Goal: Information Seeking & Learning: Find contact information

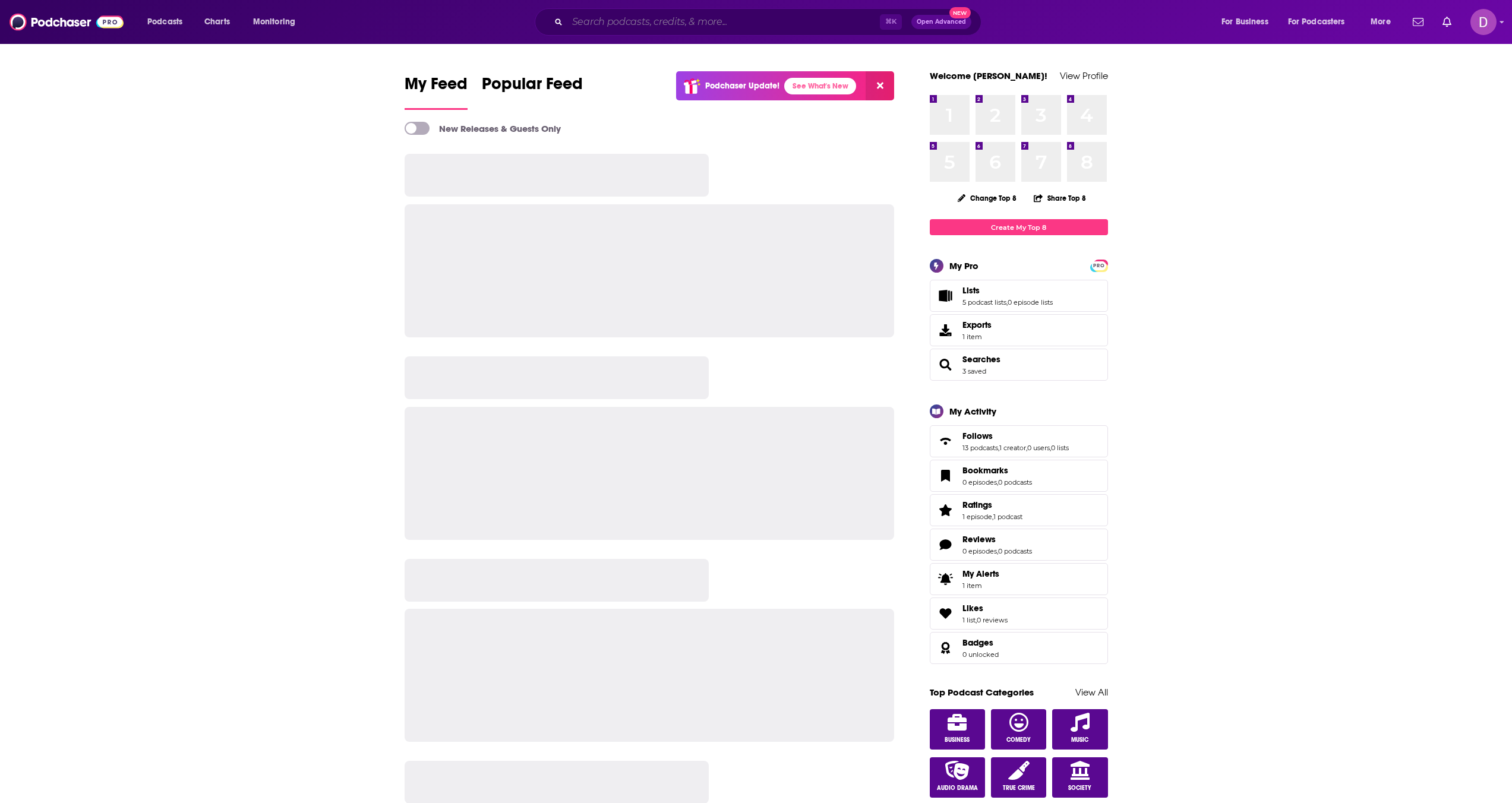
click at [588, 16] on input "Search podcasts, credits, & more..." at bounding box center [724, 22] width 313 height 19
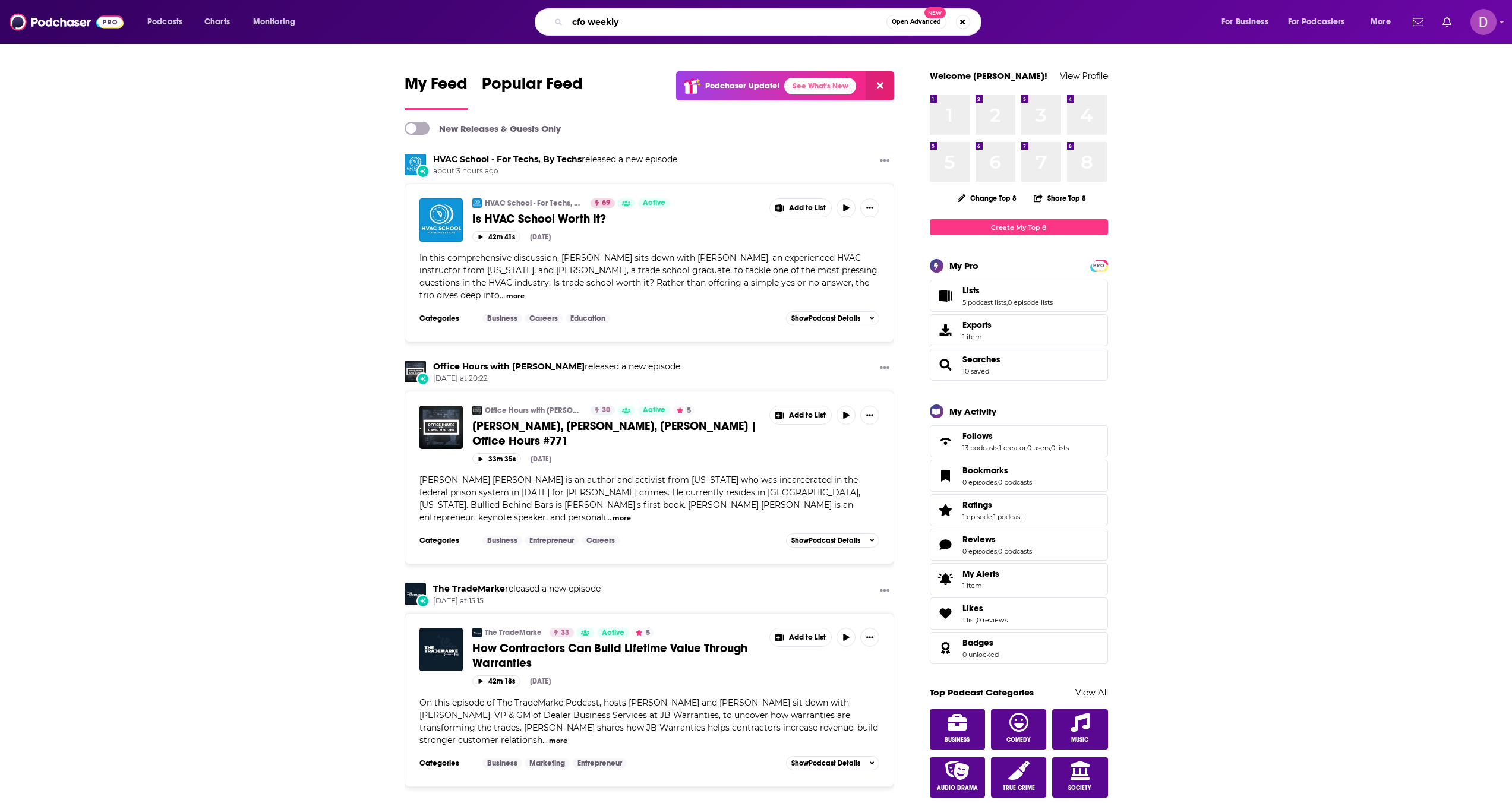
type input "cfo weekly"
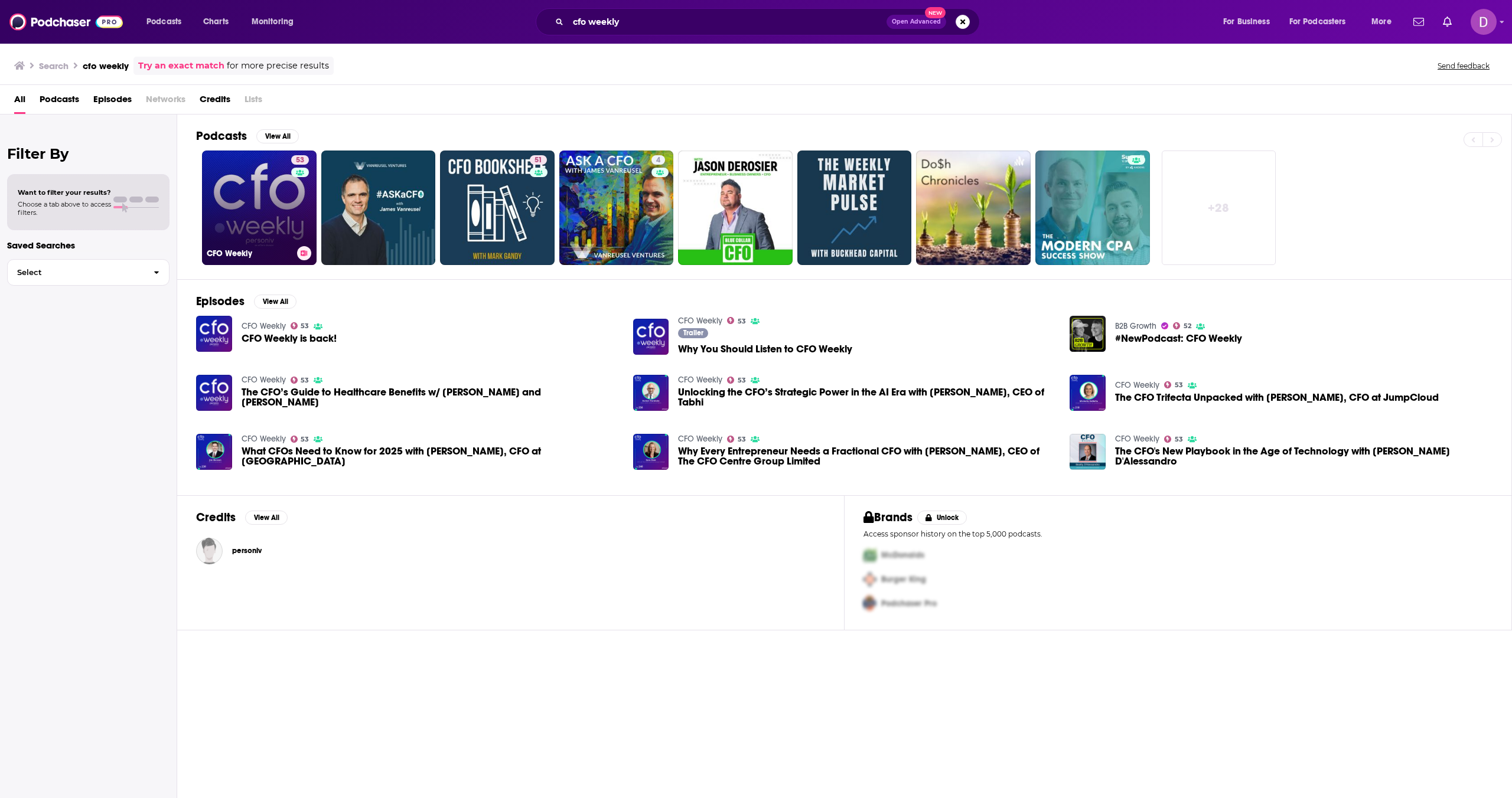
click at [271, 211] on link "53 CFO Weekly" at bounding box center [259, 208] width 114 height 114
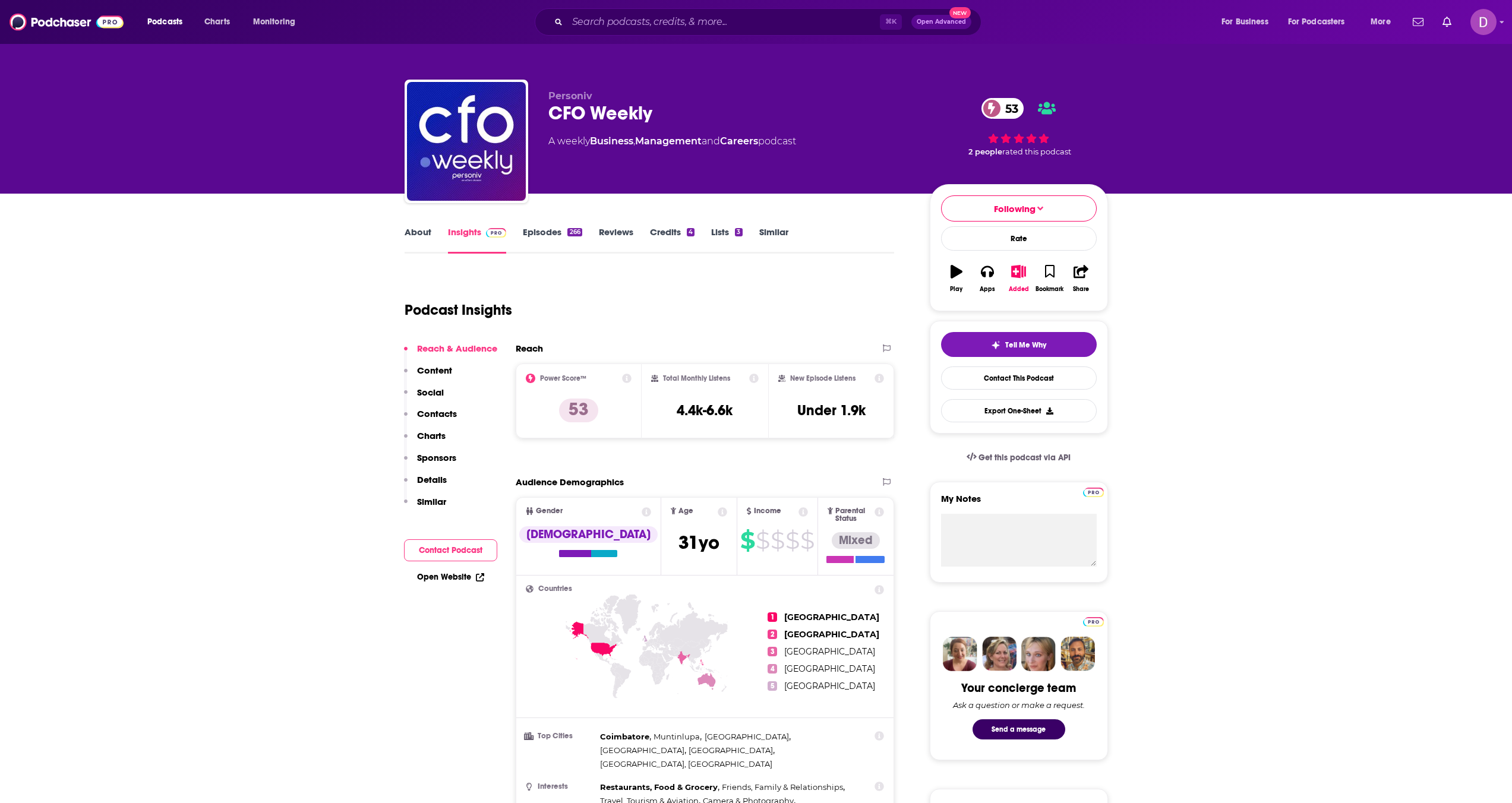
click at [410, 238] on link "About" at bounding box center [418, 240] width 27 height 27
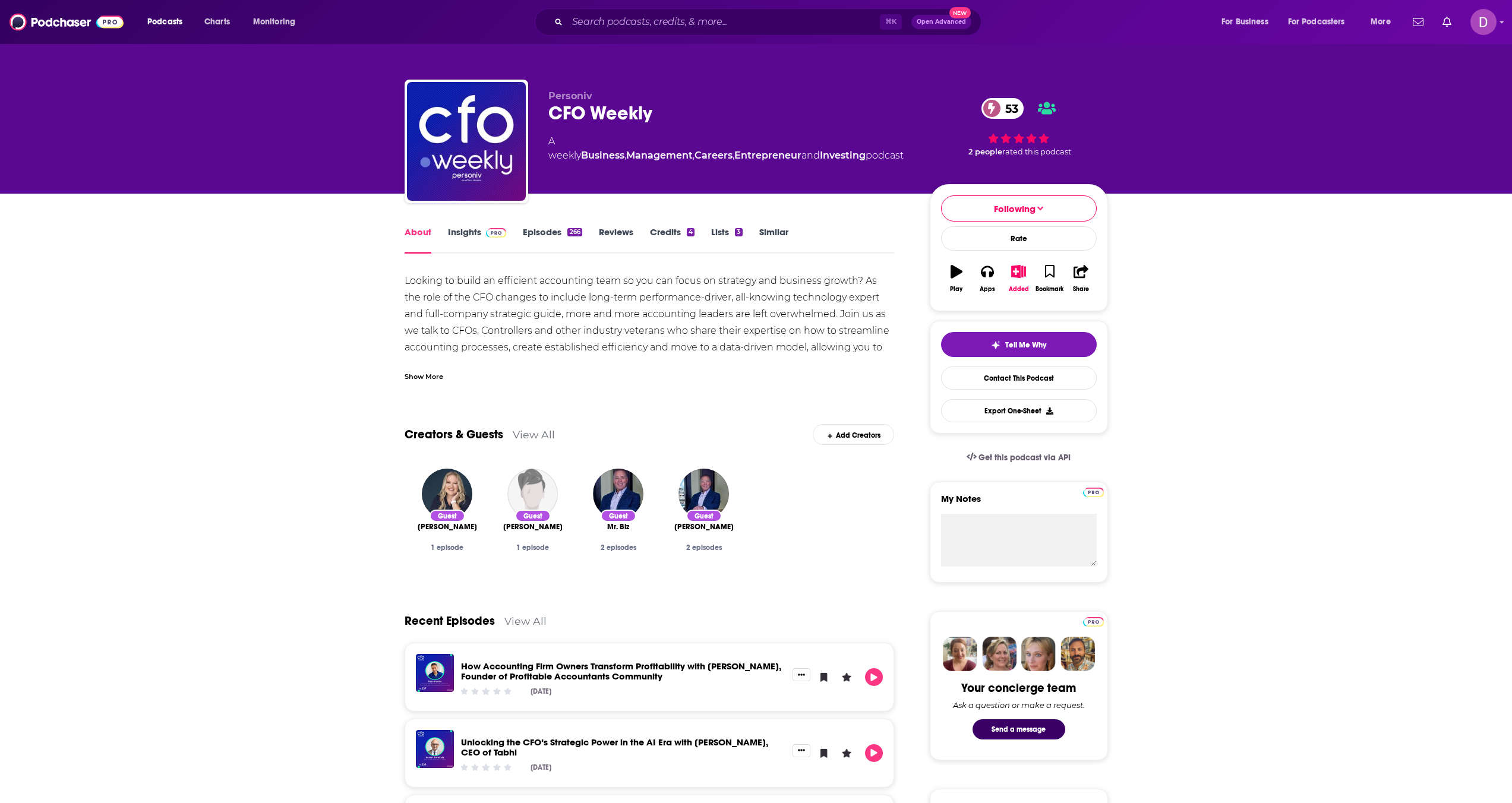
click at [443, 377] on div "Show More" at bounding box center [650, 372] width 490 height 20
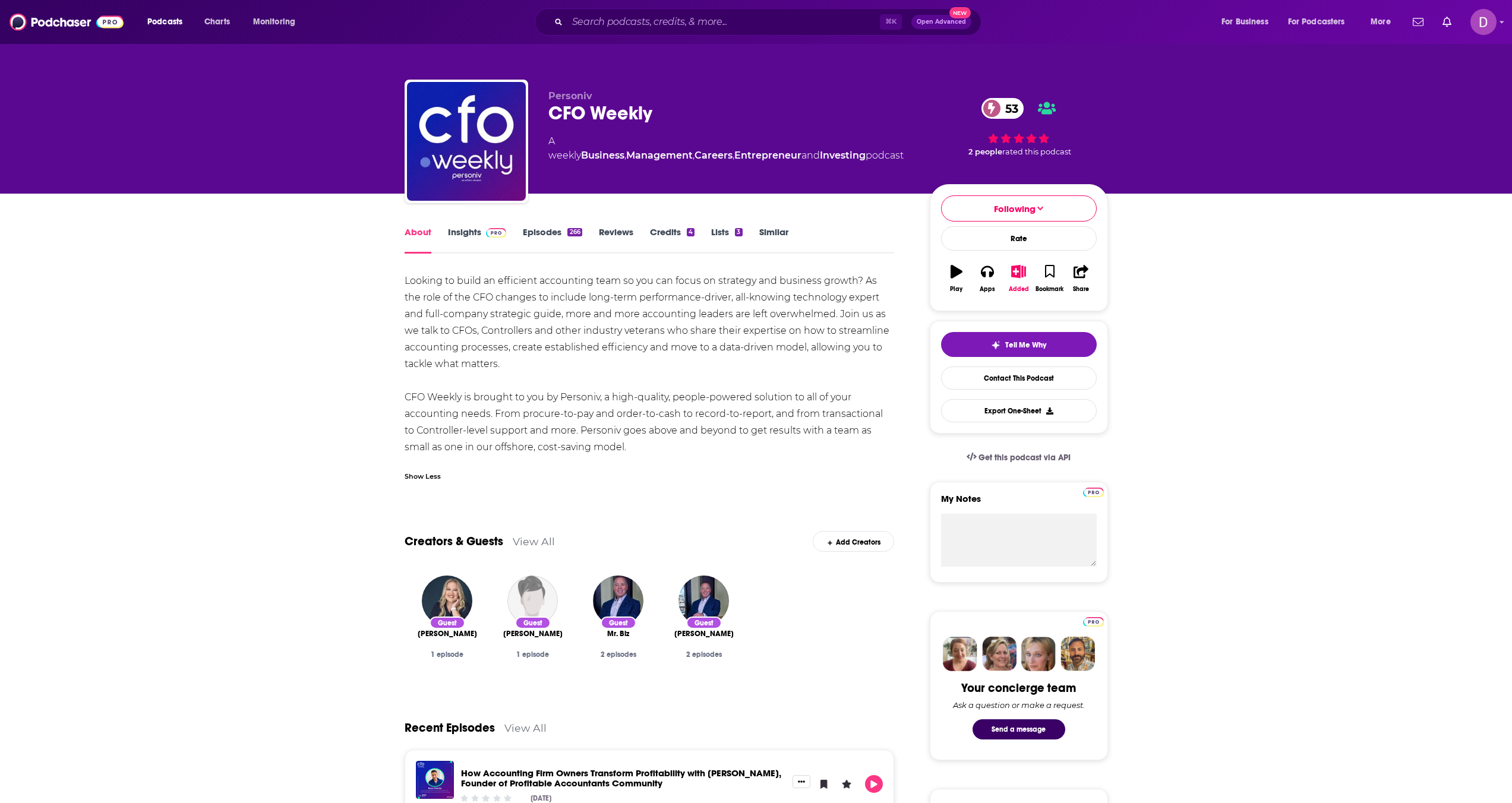
click at [470, 234] on link "Insights" at bounding box center [477, 240] width 59 height 27
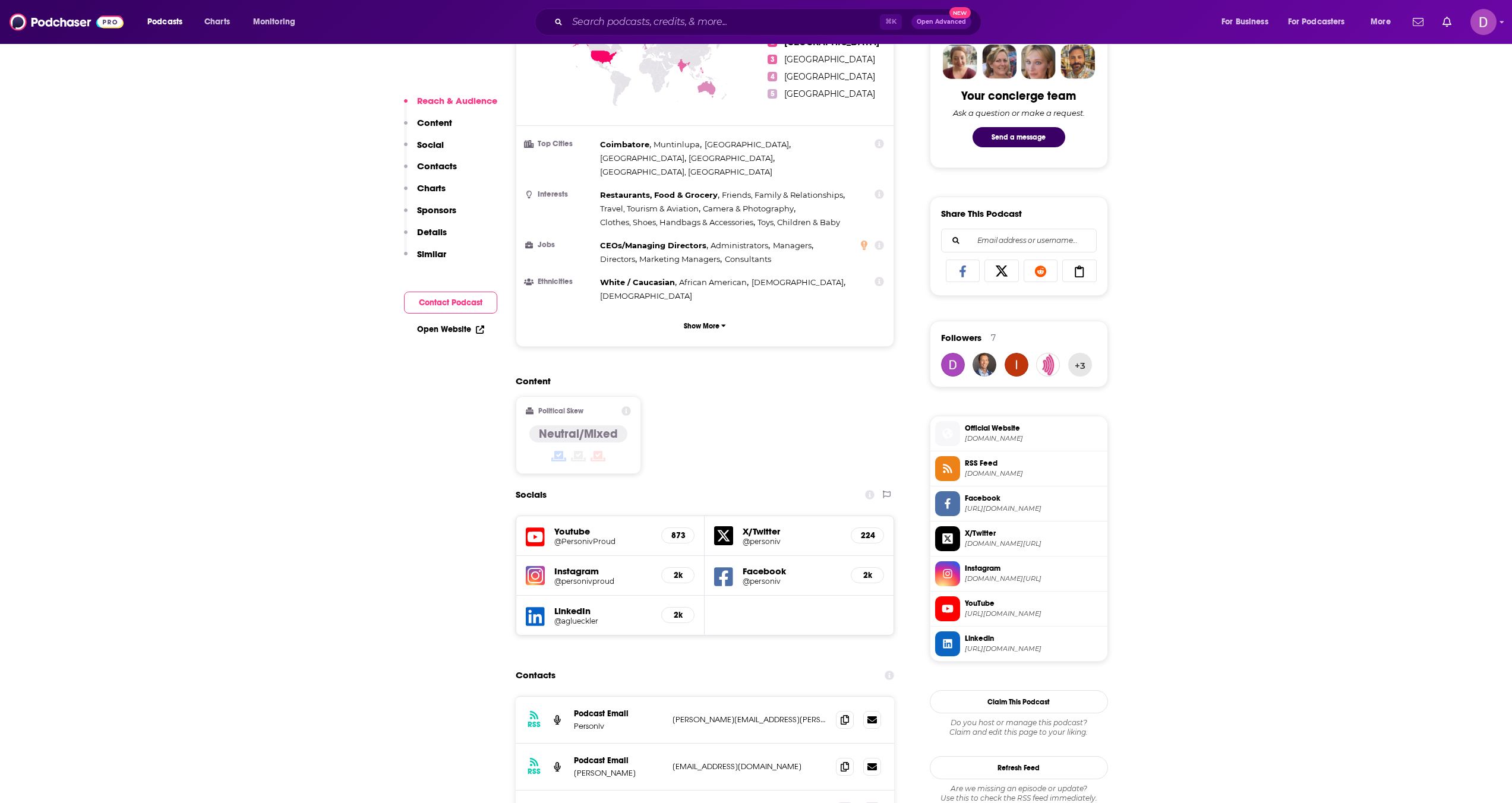
scroll to position [595, 0]
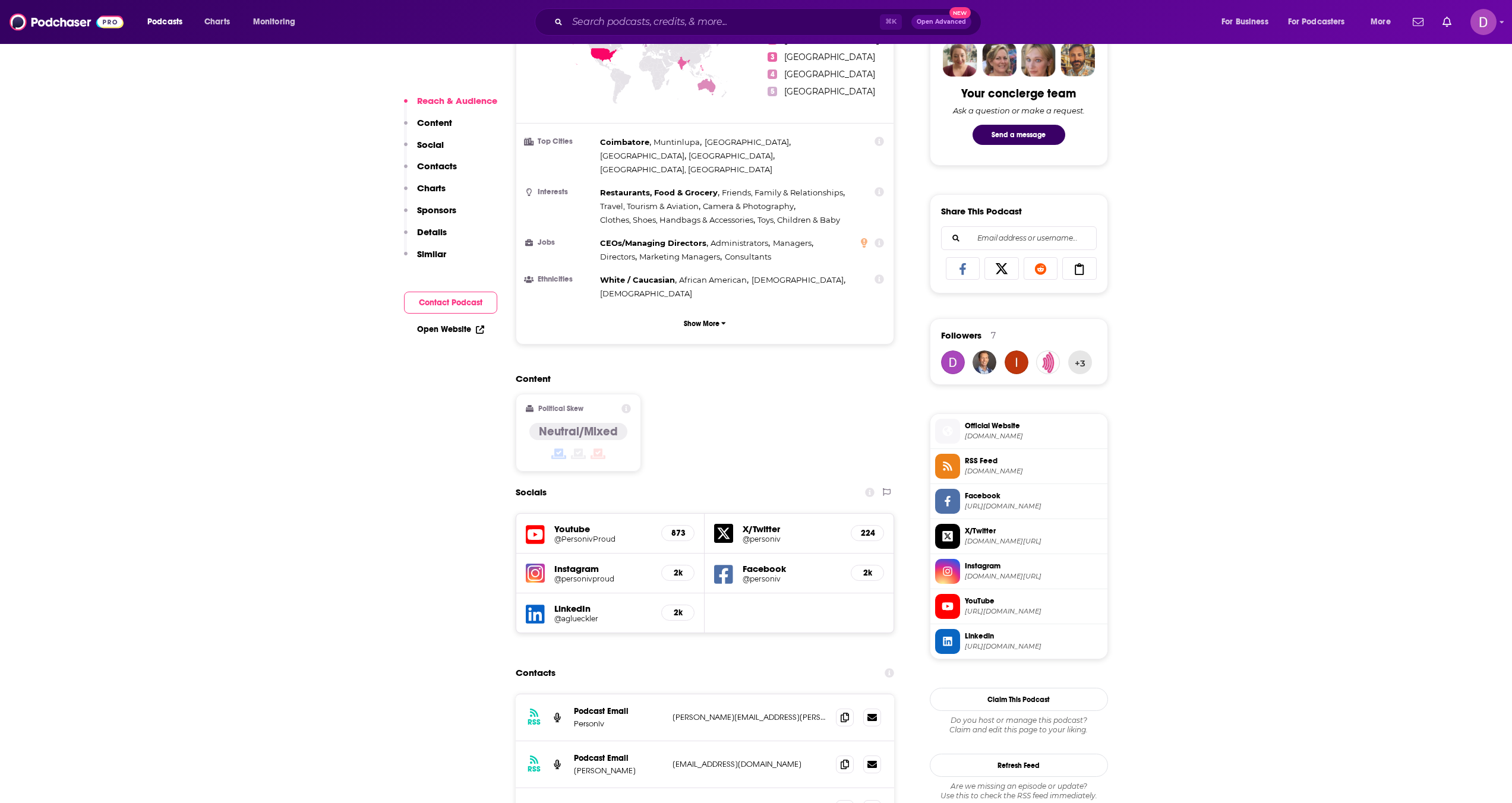
click at [581, 614] on h5 "@aglueckler" at bounding box center [603, 619] width 98 height 9
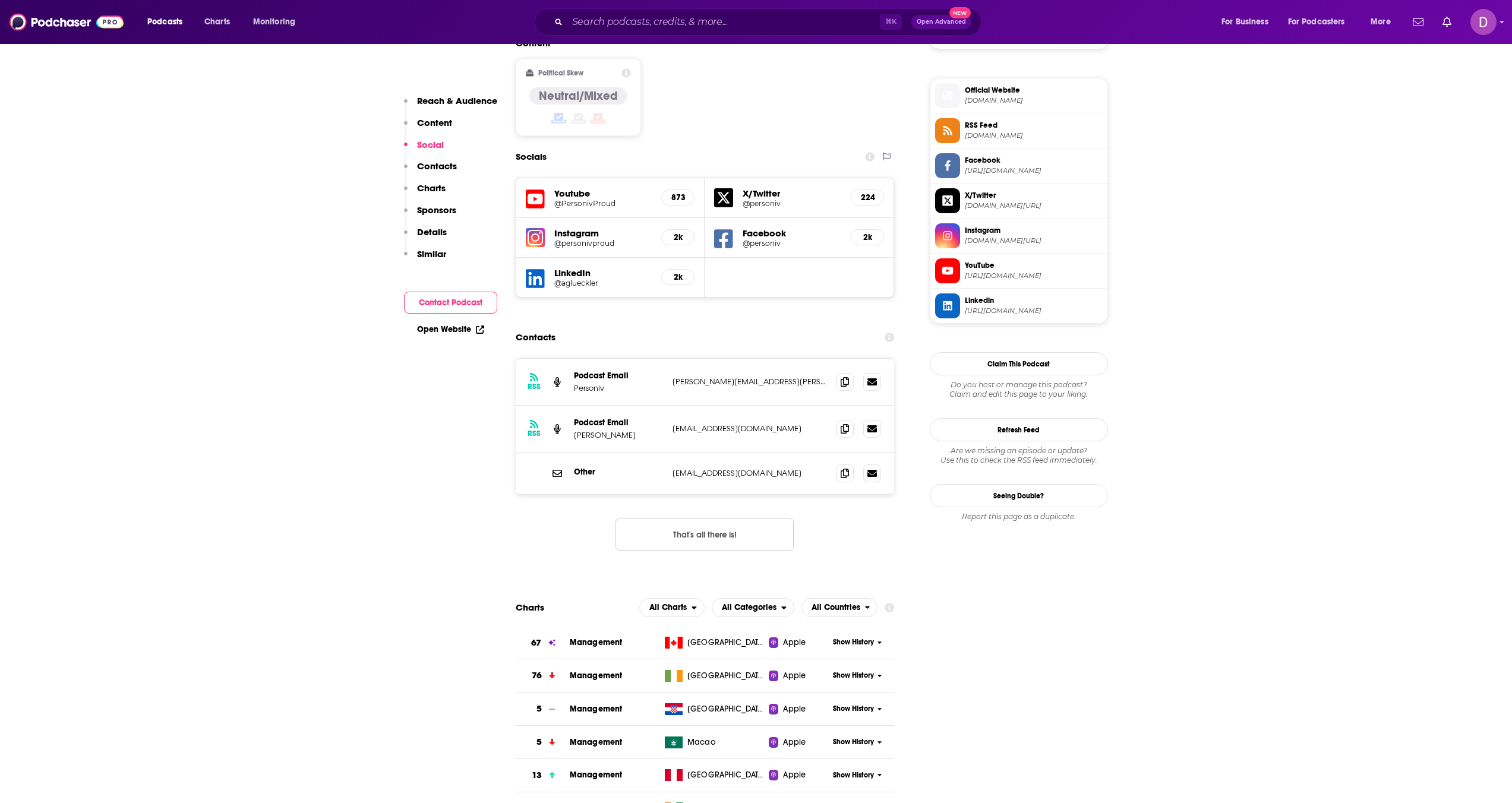
scroll to position [930, 0]
drag, startPoint x: 646, startPoint y: 400, endPoint x: 576, endPoint y: 403, distance: 70.1
click at [574, 429] on p "Randeep Singh Gill" at bounding box center [618, 434] width 89 height 10
copy p "Randeep Singh Gill"
click at [624, 382] on p "Personiv" at bounding box center [618, 387] width 89 height 10
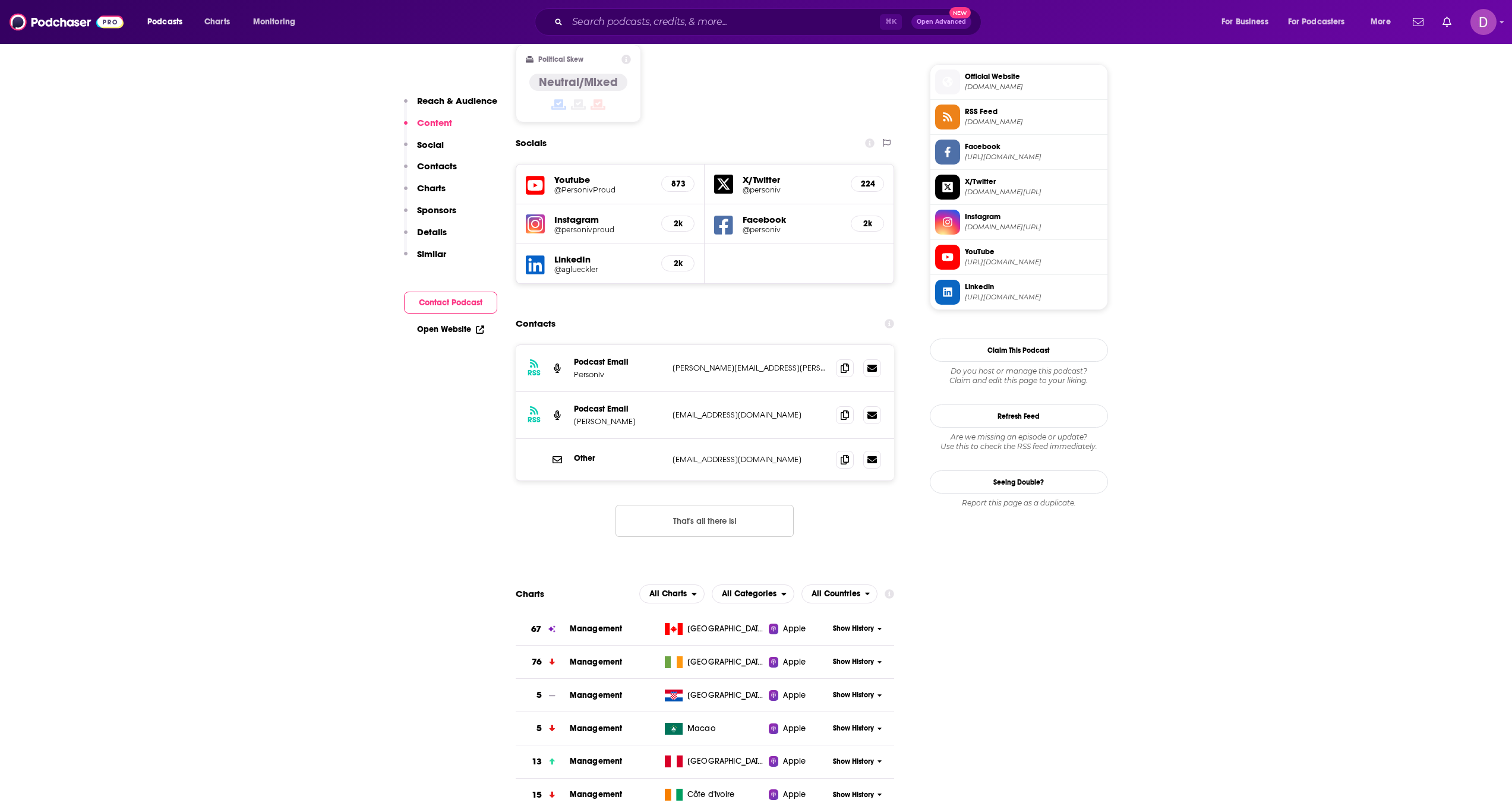
scroll to position [946, 0]
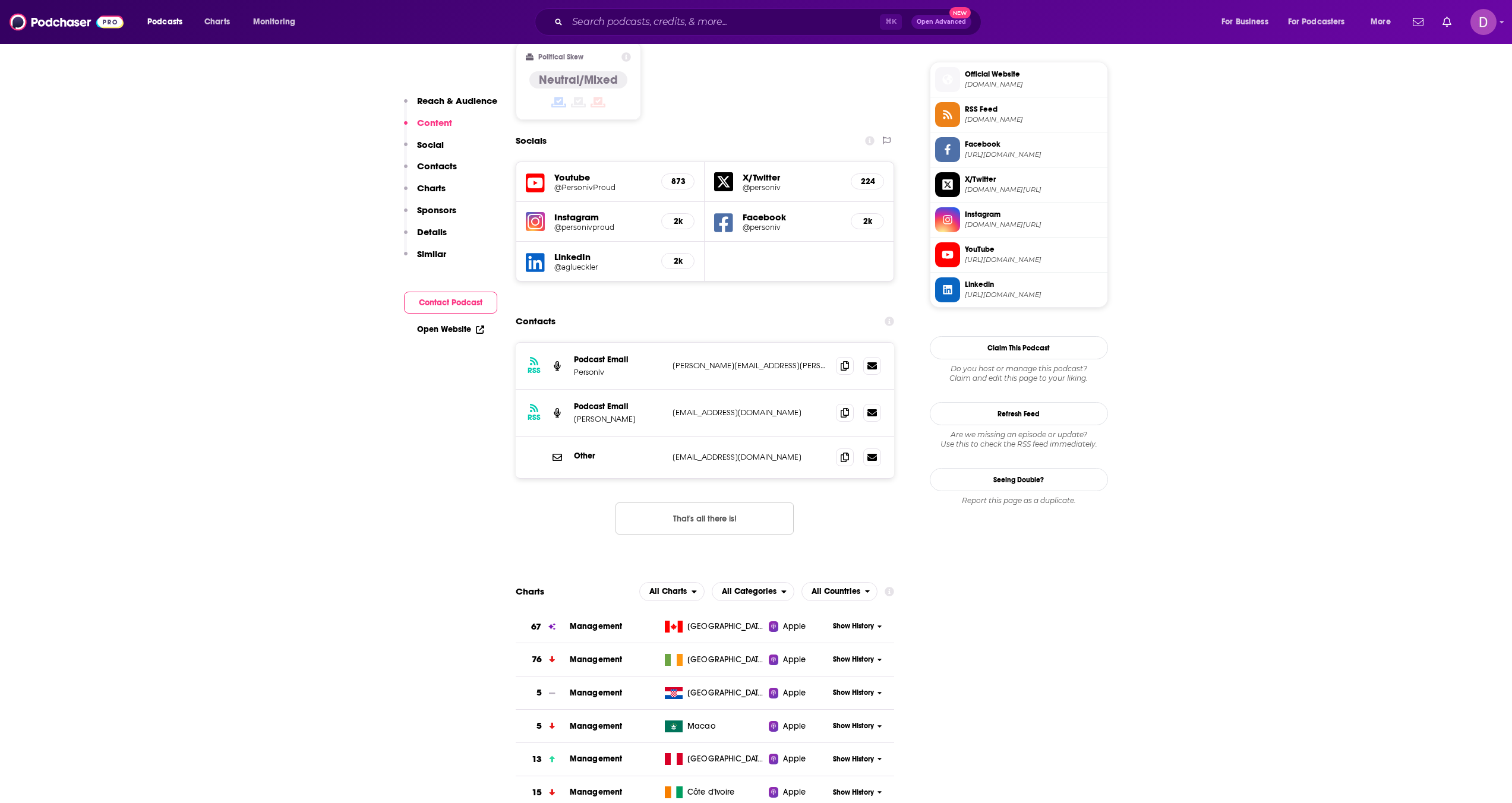
click at [586, 251] on h5 "LinkedIn" at bounding box center [603, 257] width 98 height 11
click at [543, 253] on icon at bounding box center [535, 262] width 19 height 19
click at [663, 22] on input "Search podcasts, credits, & more..." at bounding box center [724, 22] width 313 height 19
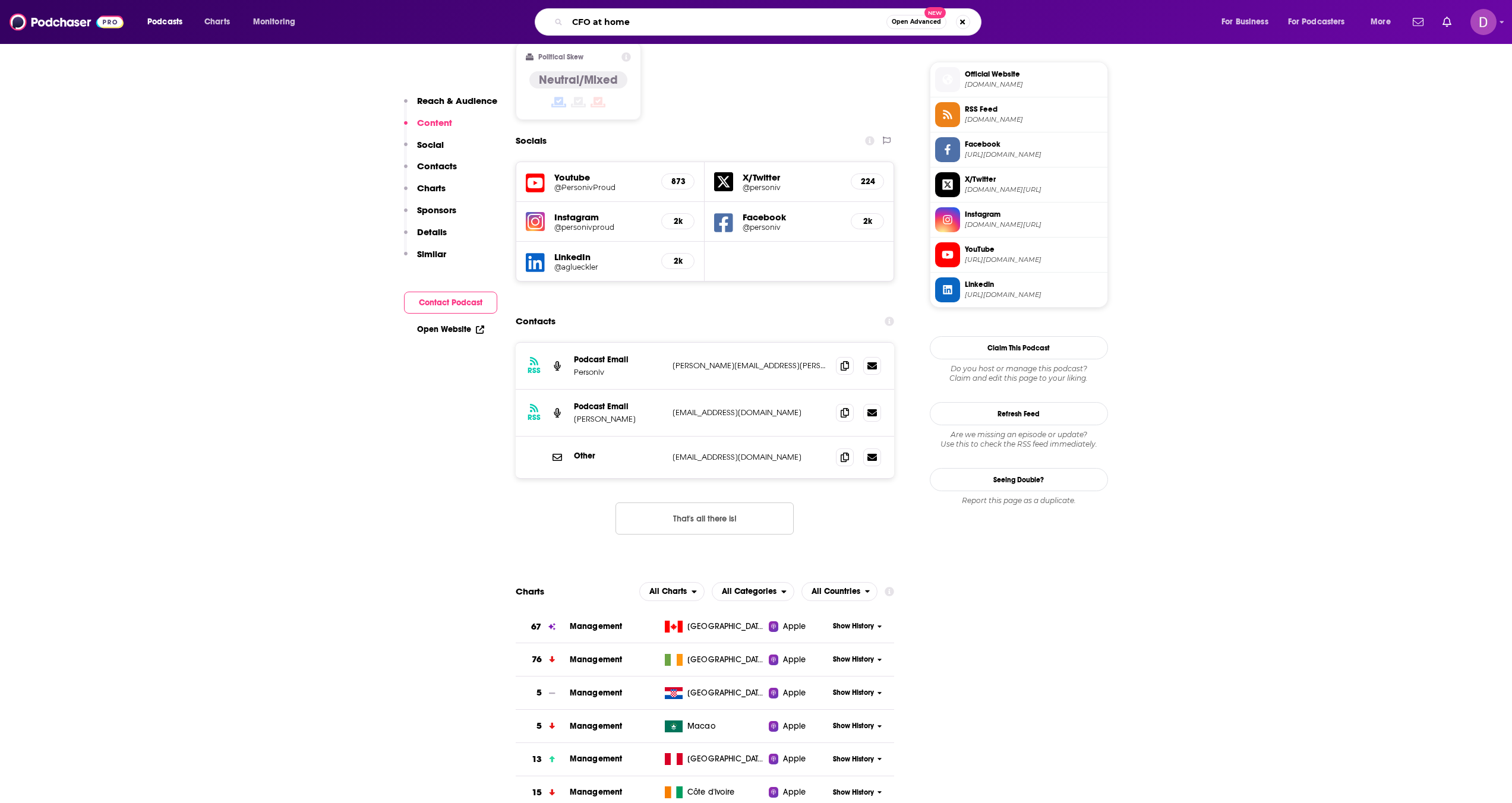
type input "CFO at home"
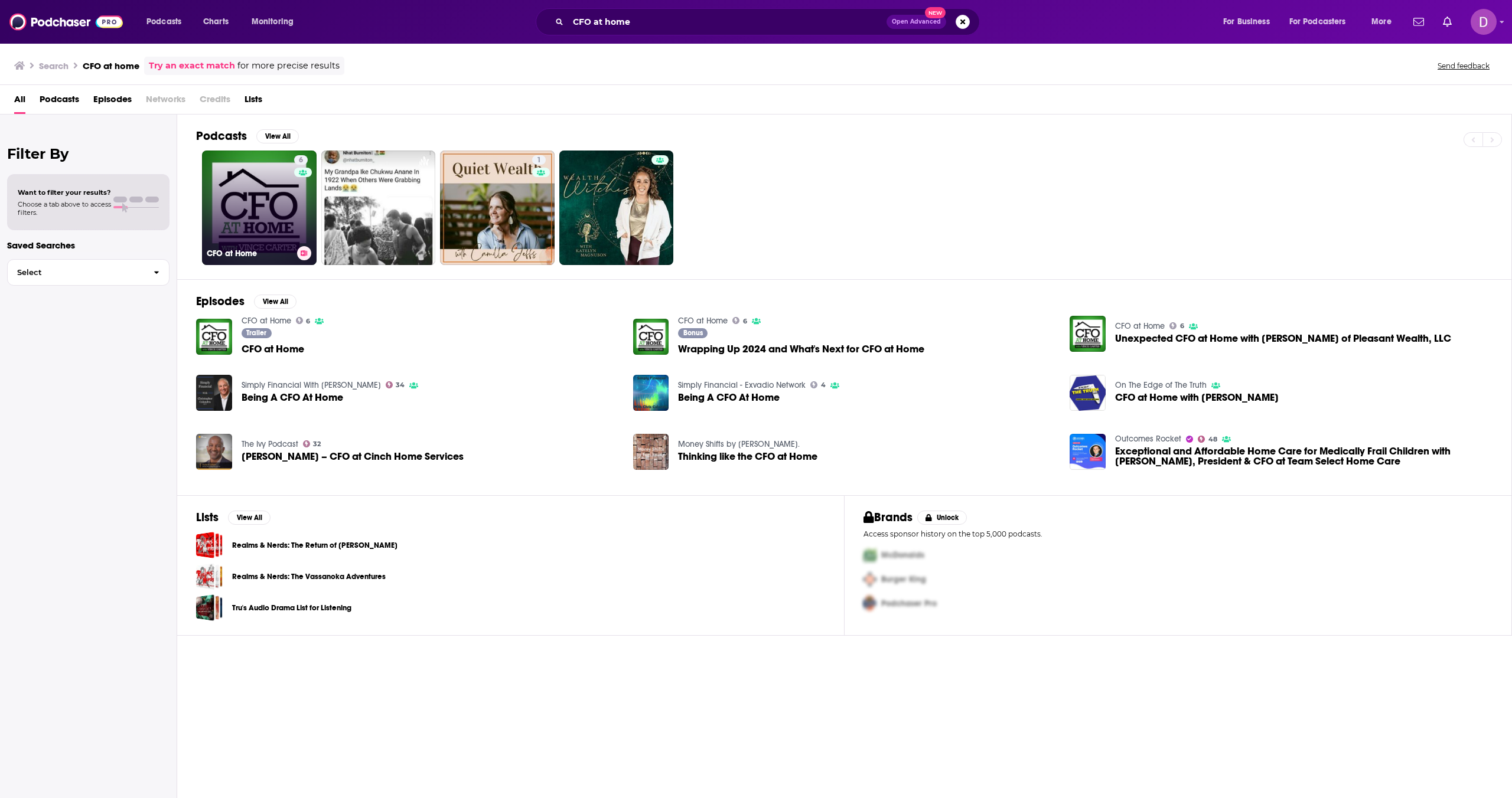
click at [268, 197] on link "6 CFO at Home" at bounding box center [259, 208] width 114 height 114
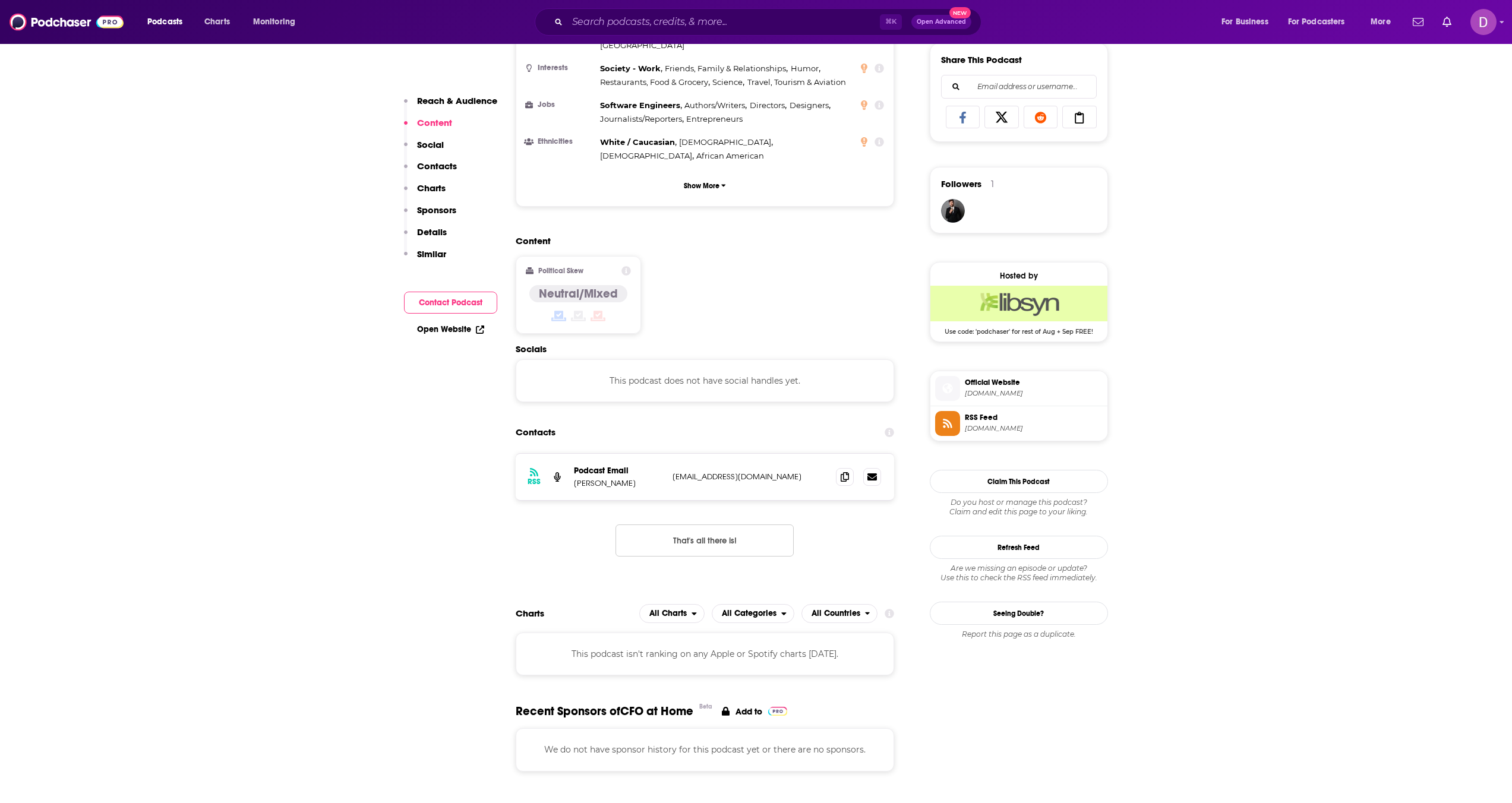
scroll to position [1049, 0]
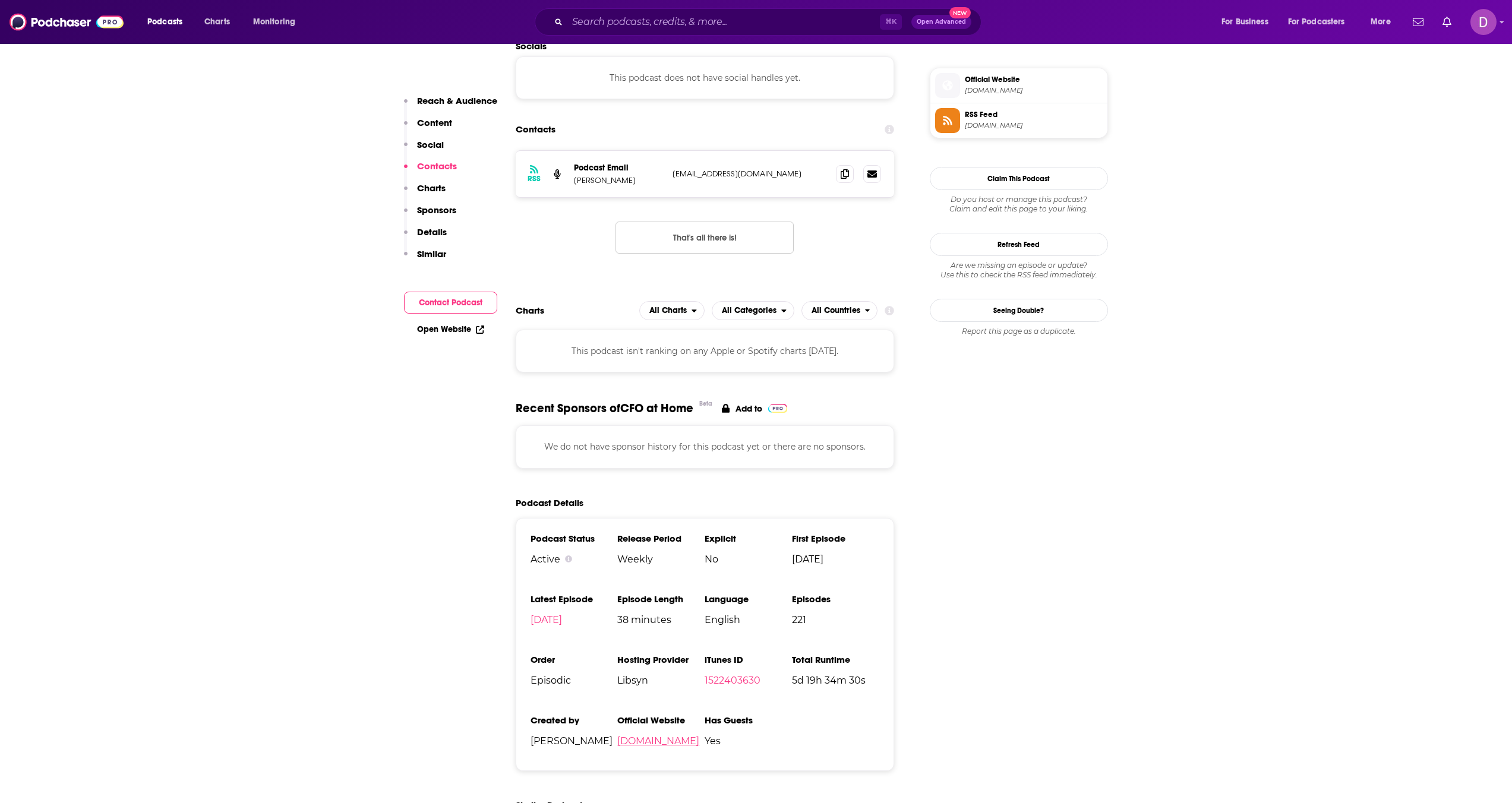
click at [672, 736] on link "thecfoathome.com" at bounding box center [659, 741] width 82 height 11
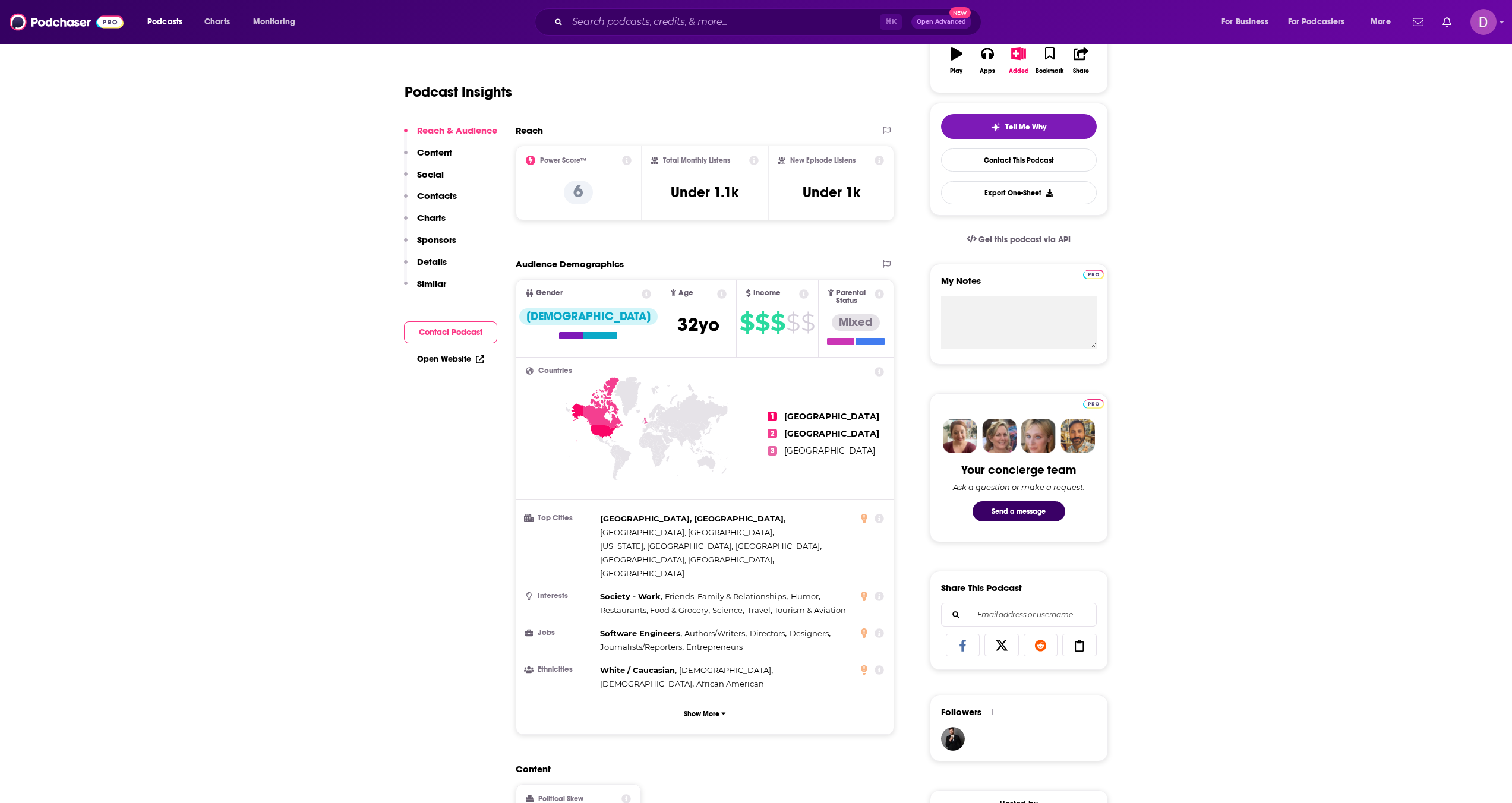
scroll to position [0, 0]
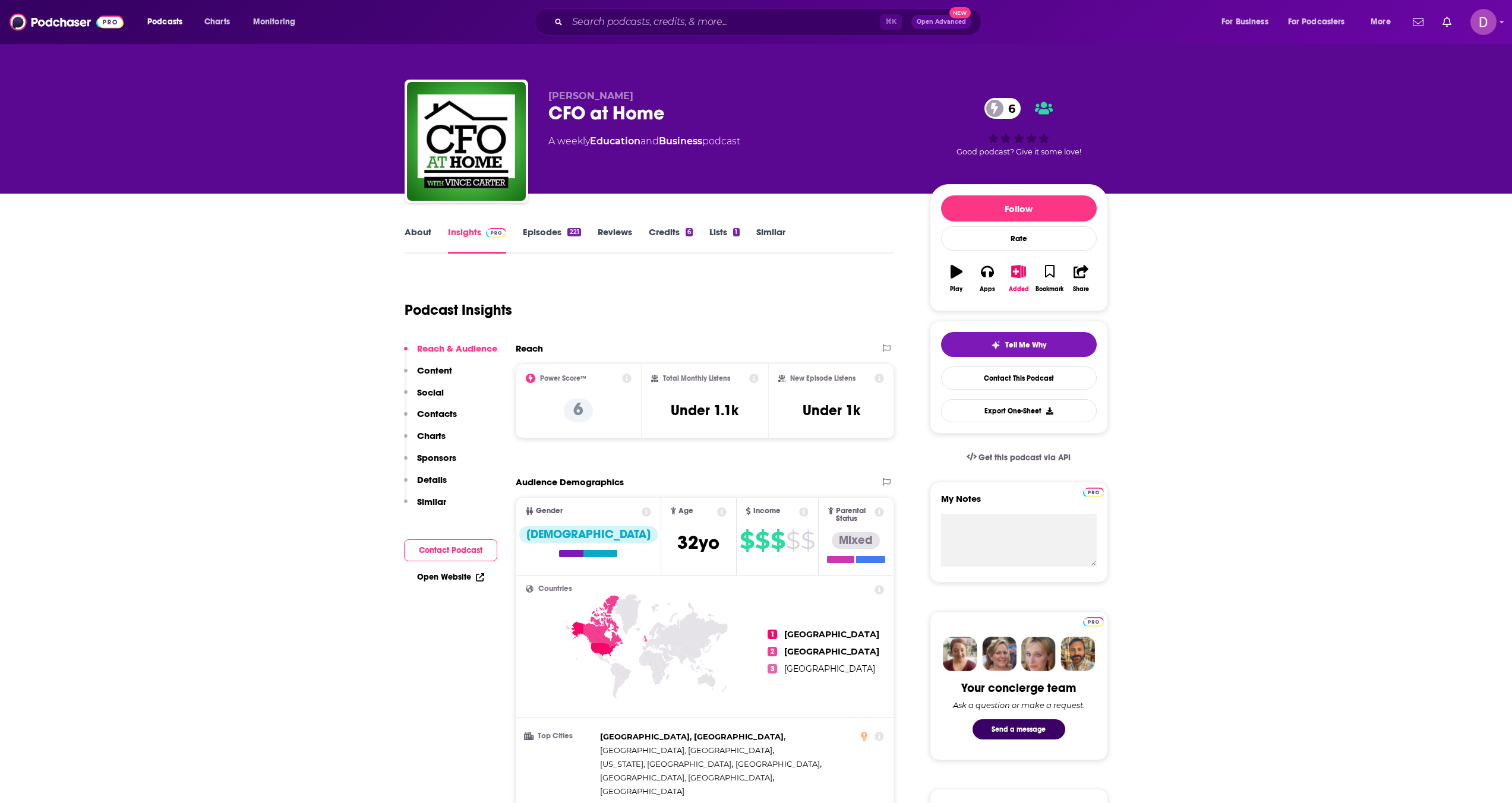
click at [551, 230] on link "Episodes 221" at bounding box center [551, 240] width 58 height 27
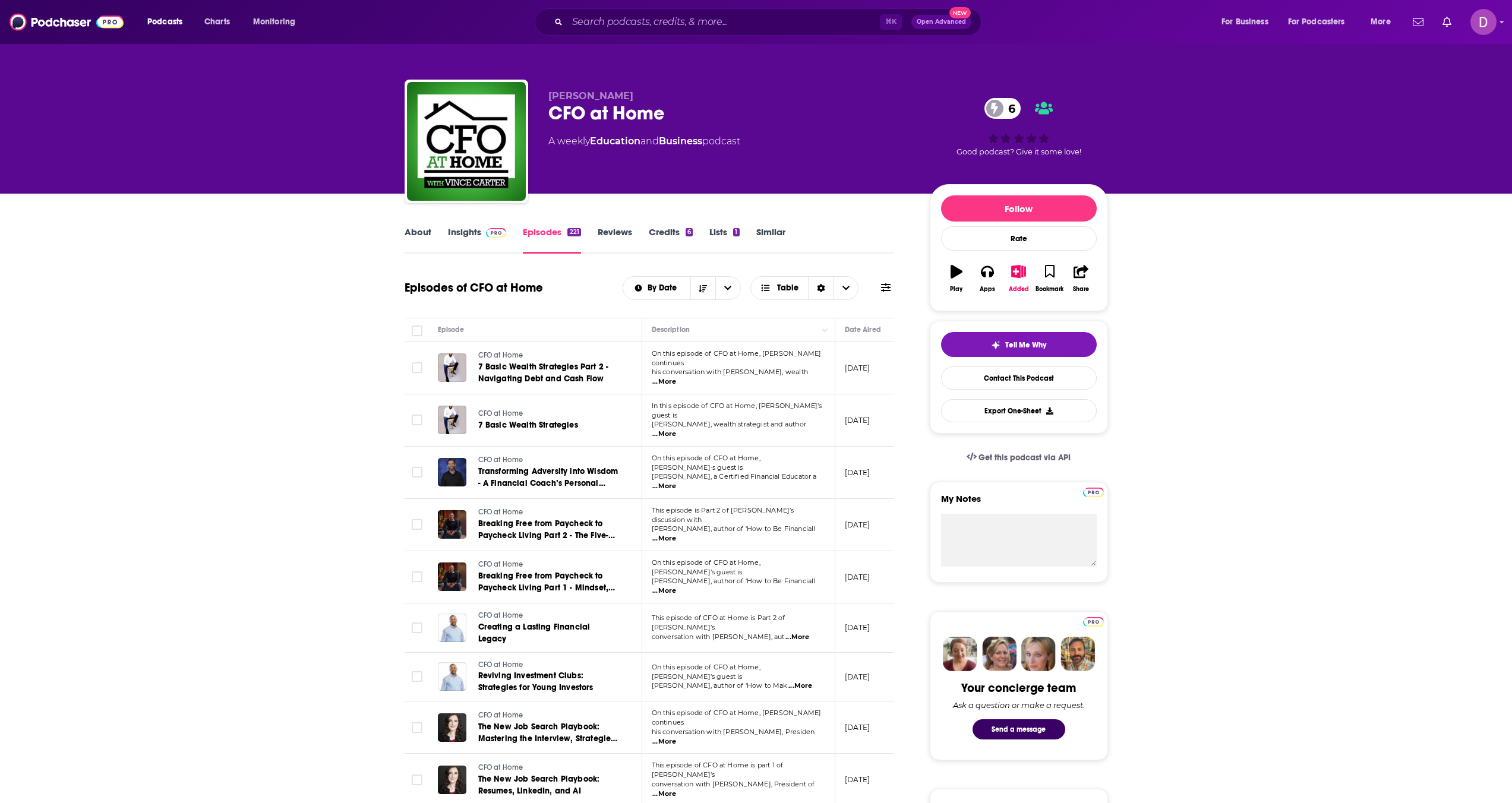
drag, startPoint x: 620, startPoint y: 94, endPoint x: 549, endPoint y: 97, distance: 71.1
click at [549, 97] on span "Vincent Carter" at bounding box center [590, 96] width 85 height 11
copy span "Vincent Carter"
click at [588, 19] on input "Search podcasts, credits, & more..." at bounding box center [724, 22] width 313 height 19
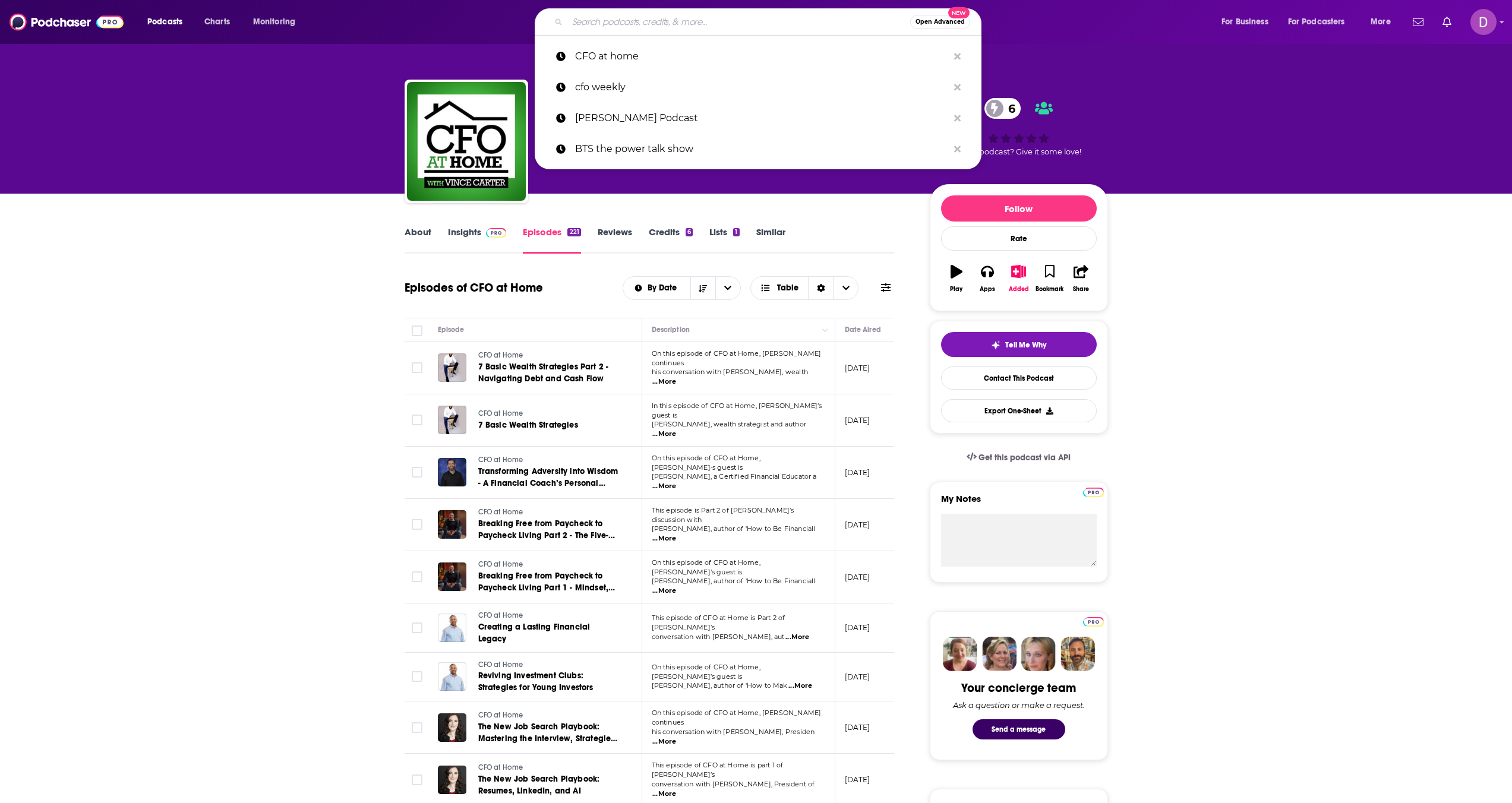
paste input "The Entreprenudist Podcast: The Place To Hear Real Entrepreneurs & Business Own…"
type input "The Entreprenudist Podcast: The Place To Hear Real Entrepreneurs & Business Own…"
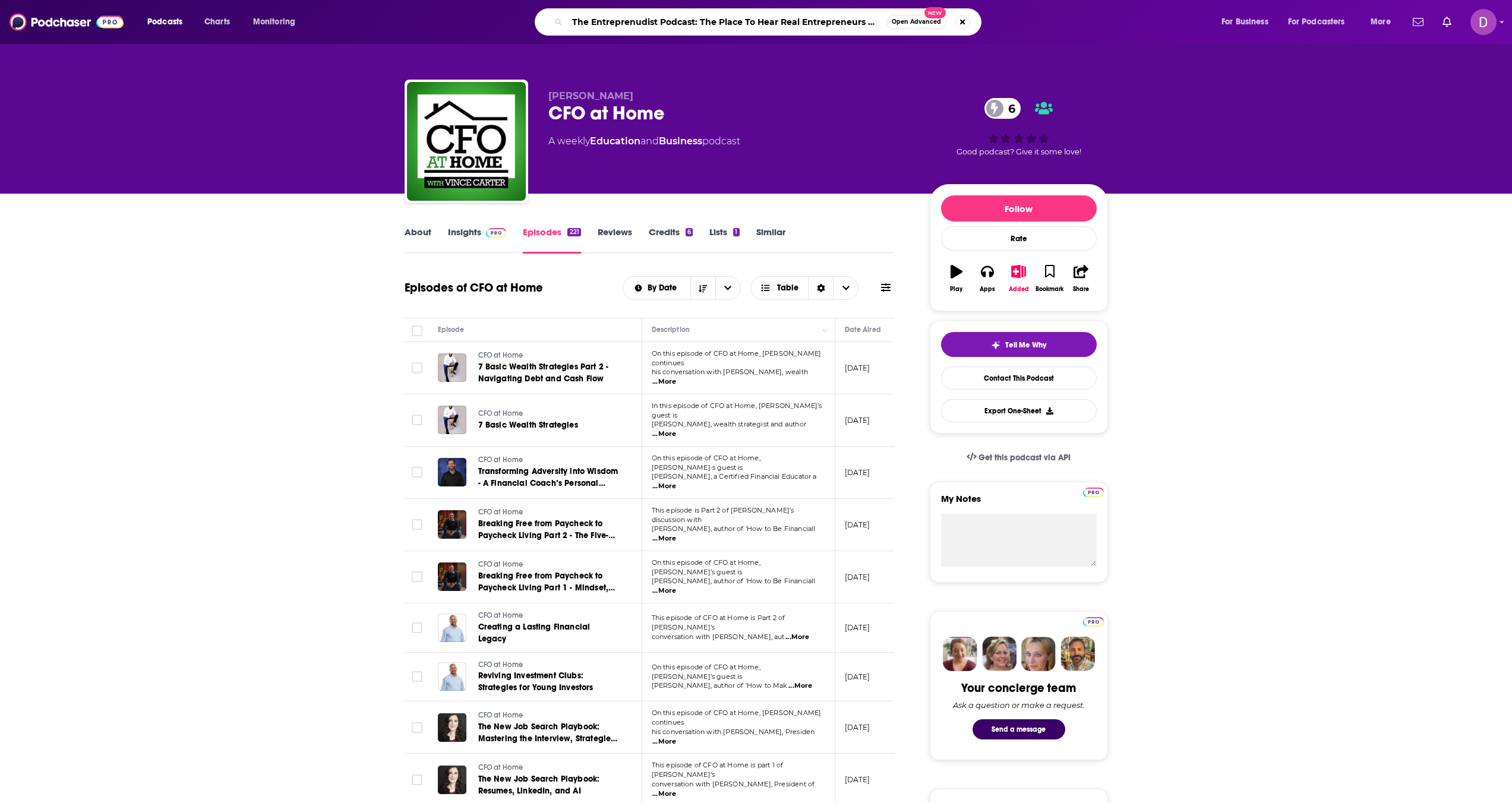
scroll to position [0, 113]
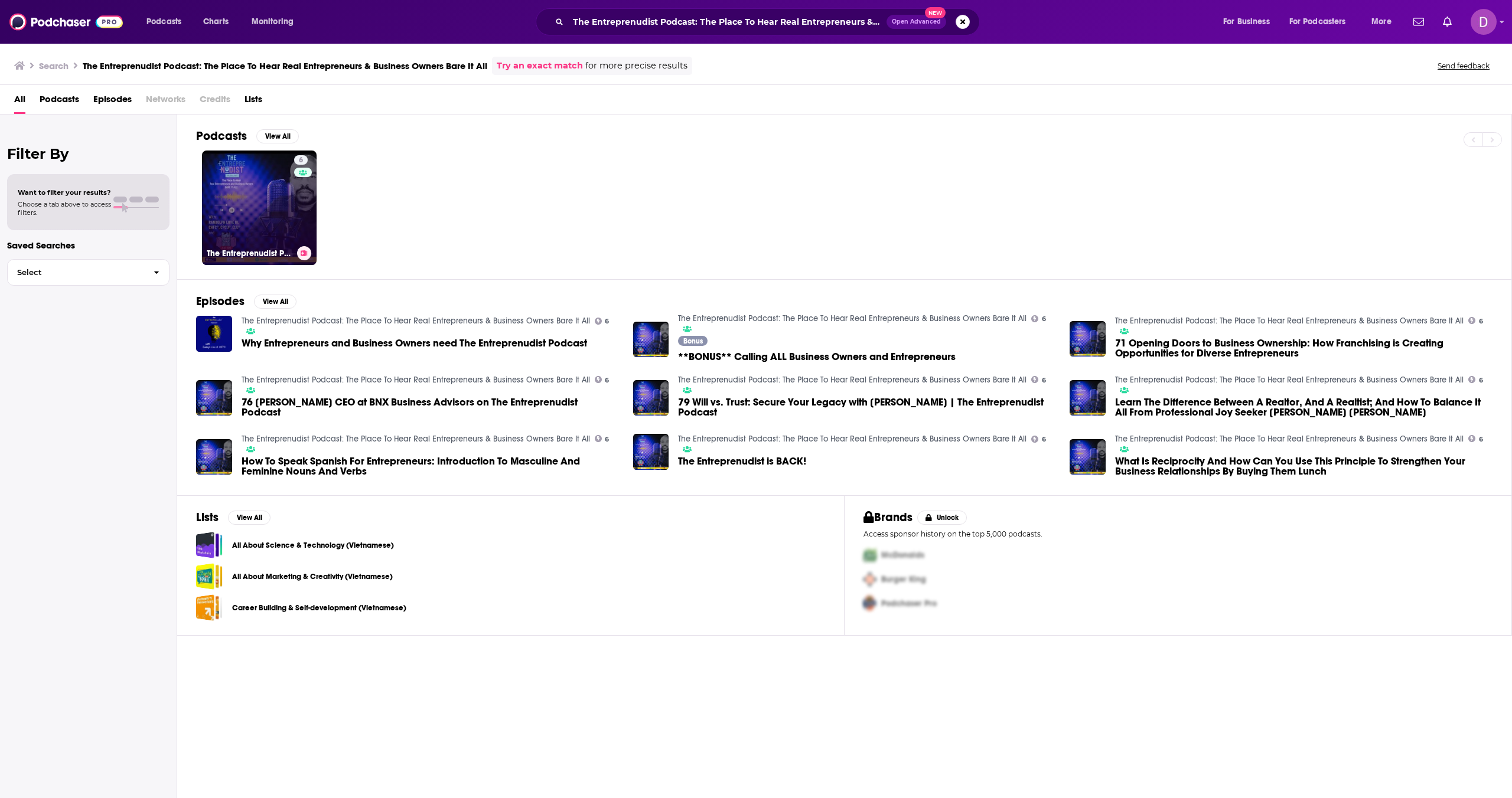
click at [265, 203] on link "6 The Entreprenudist Podcast: The Place To Hear Real Entrepreneurs & Business O…" at bounding box center [259, 208] width 114 height 114
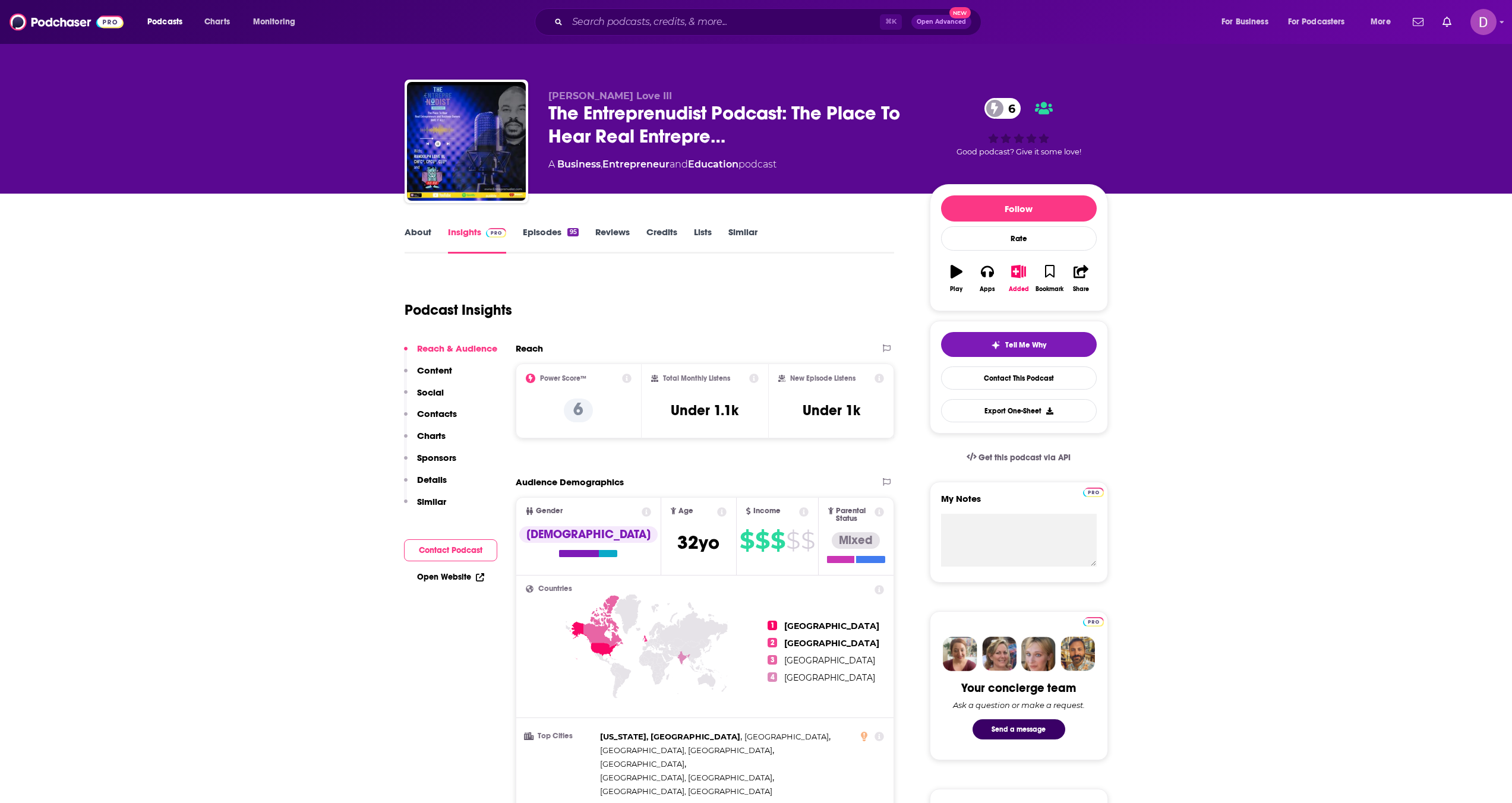
click at [539, 231] on link "Episodes 95" at bounding box center [550, 240] width 55 height 27
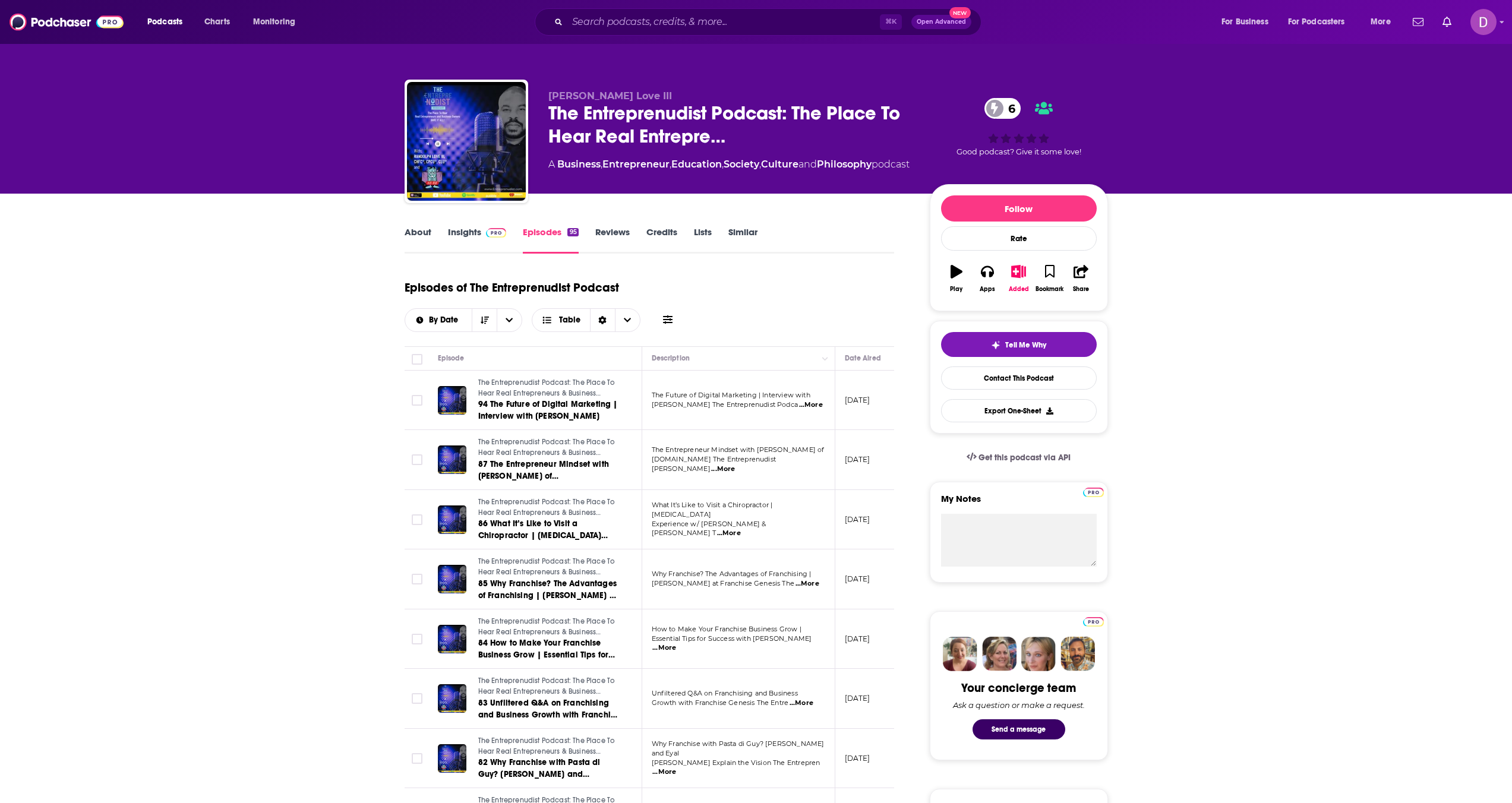
click at [424, 237] on link "About" at bounding box center [418, 240] width 27 height 27
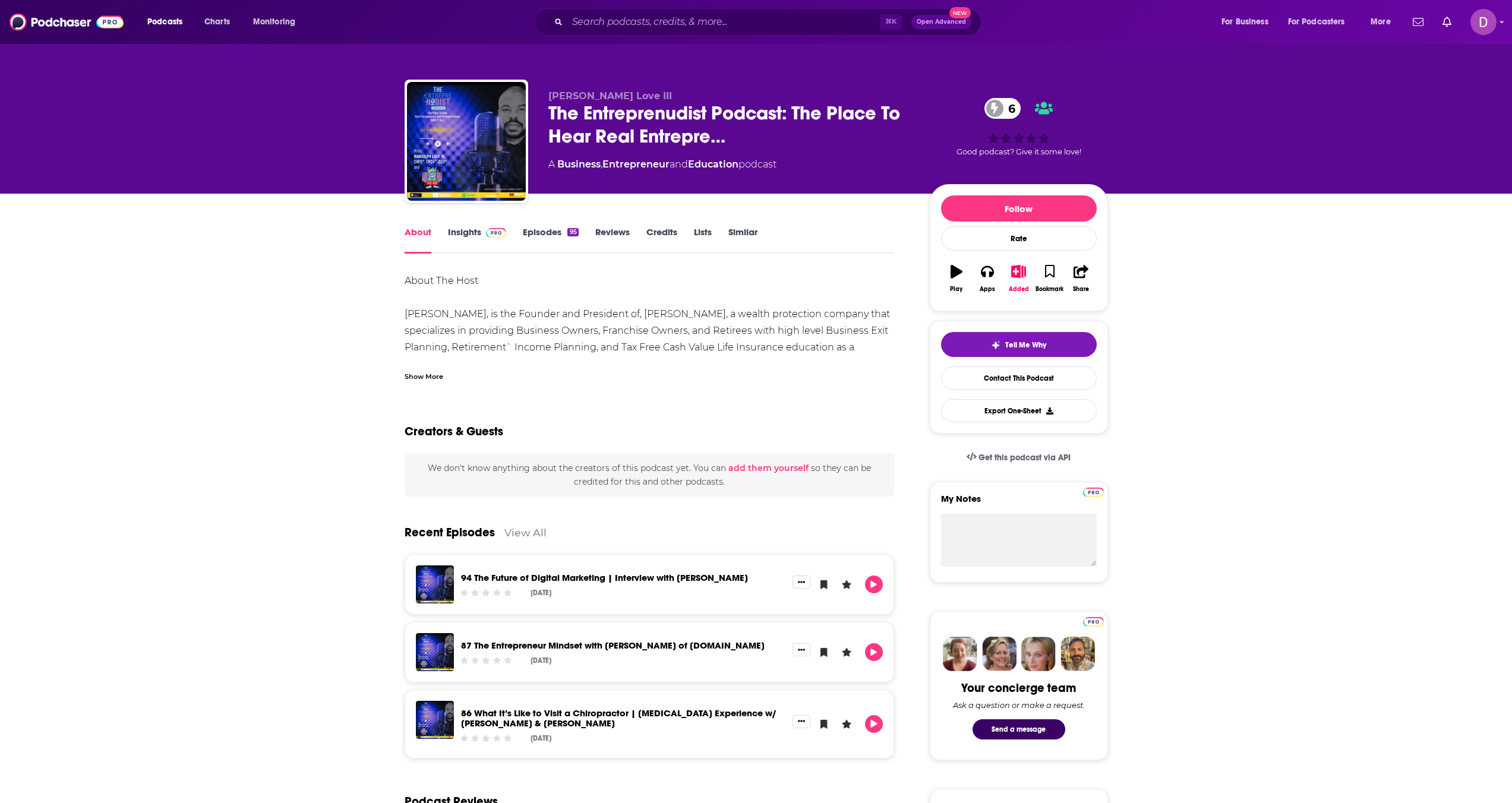
click at [439, 374] on div "Show More" at bounding box center [424, 376] width 38 height 11
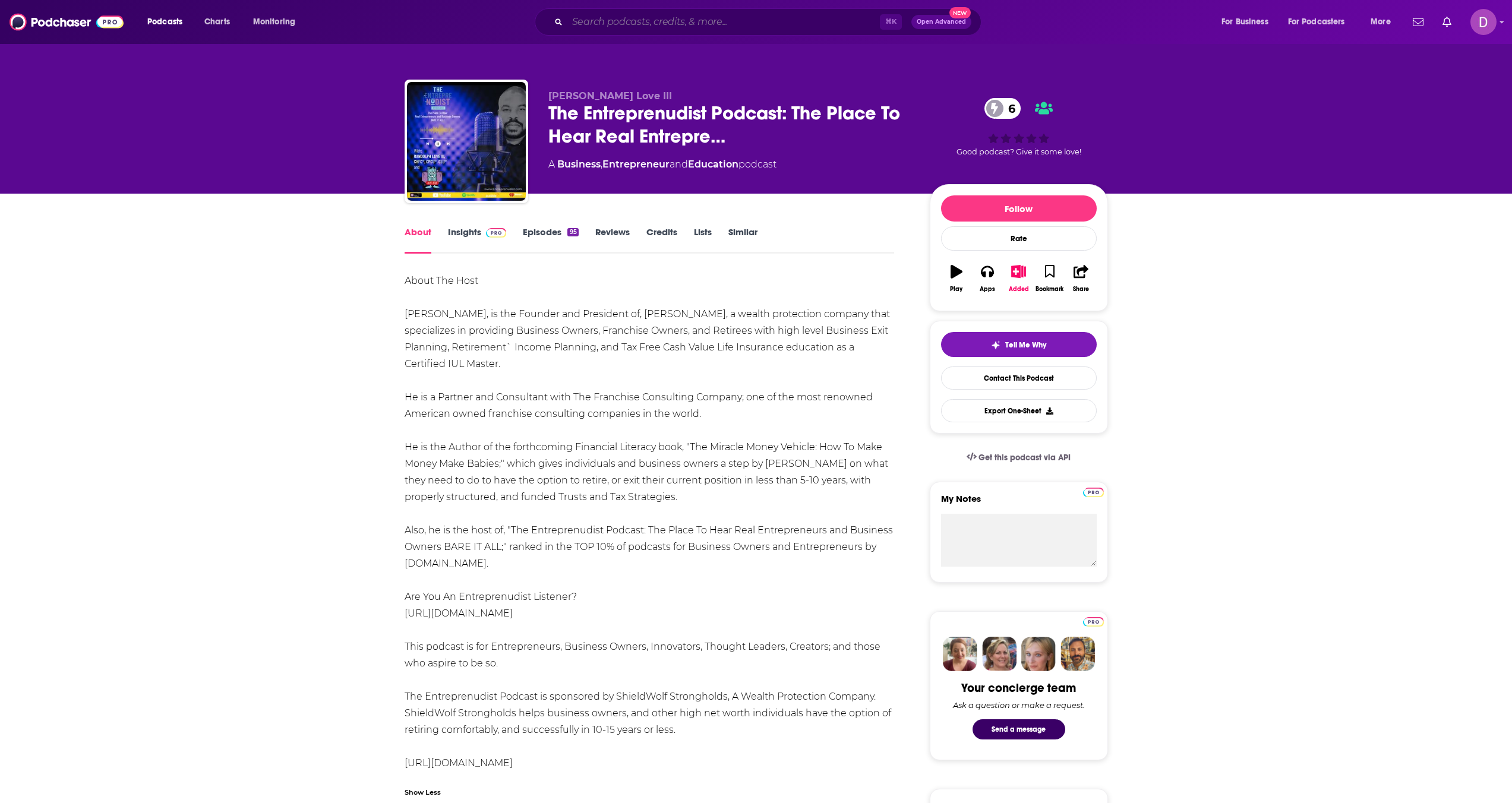
click at [617, 19] on input "Search podcasts, credits, & more..." at bounding box center [724, 22] width 313 height 19
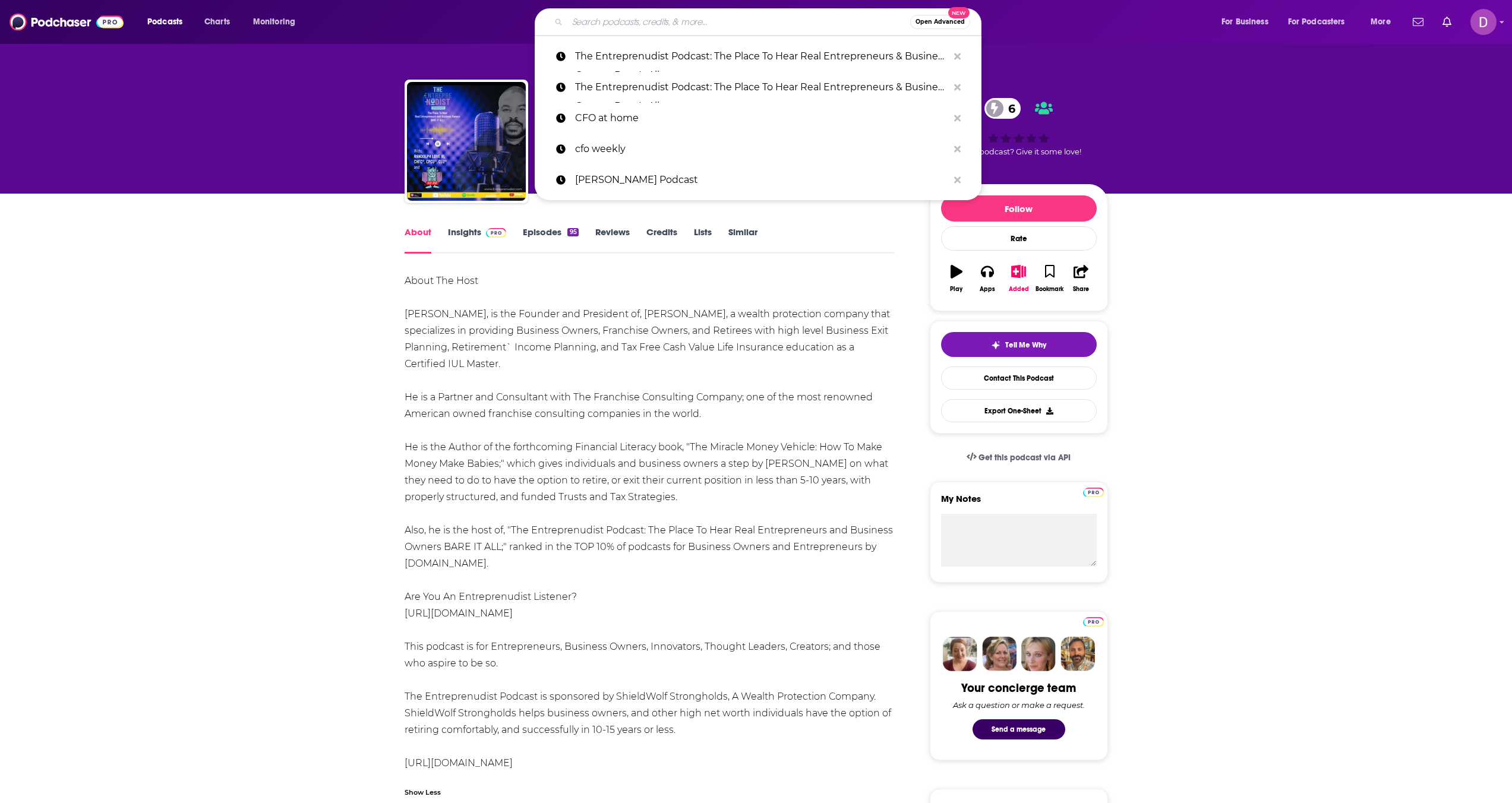
paste input "Boosting Your Financial IQ"
type input "Boosting Your Financial IQ"
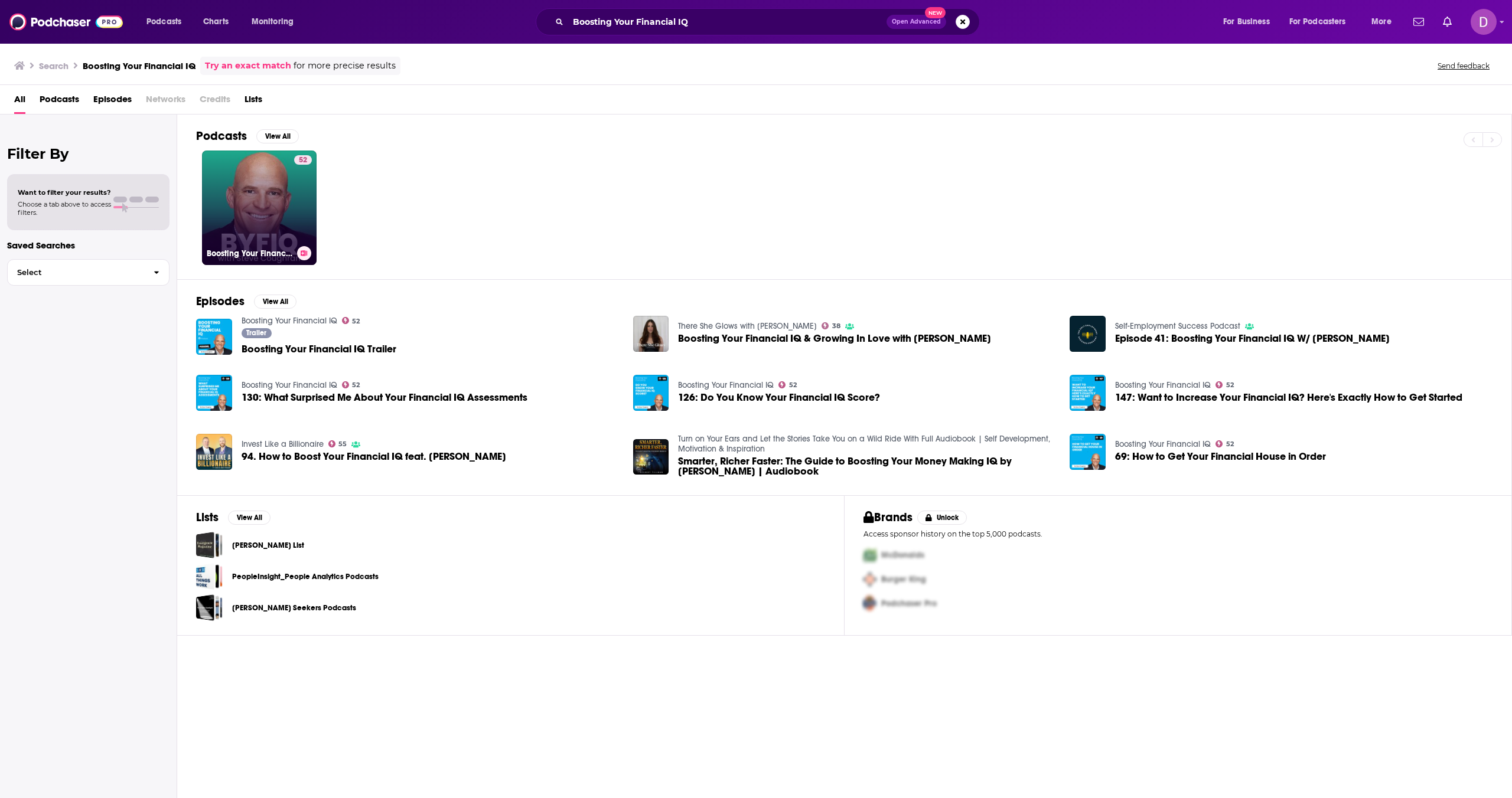
click at [258, 242] on link "52 Boosting Your Financial IQ" at bounding box center [259, 208] width 114 height 114
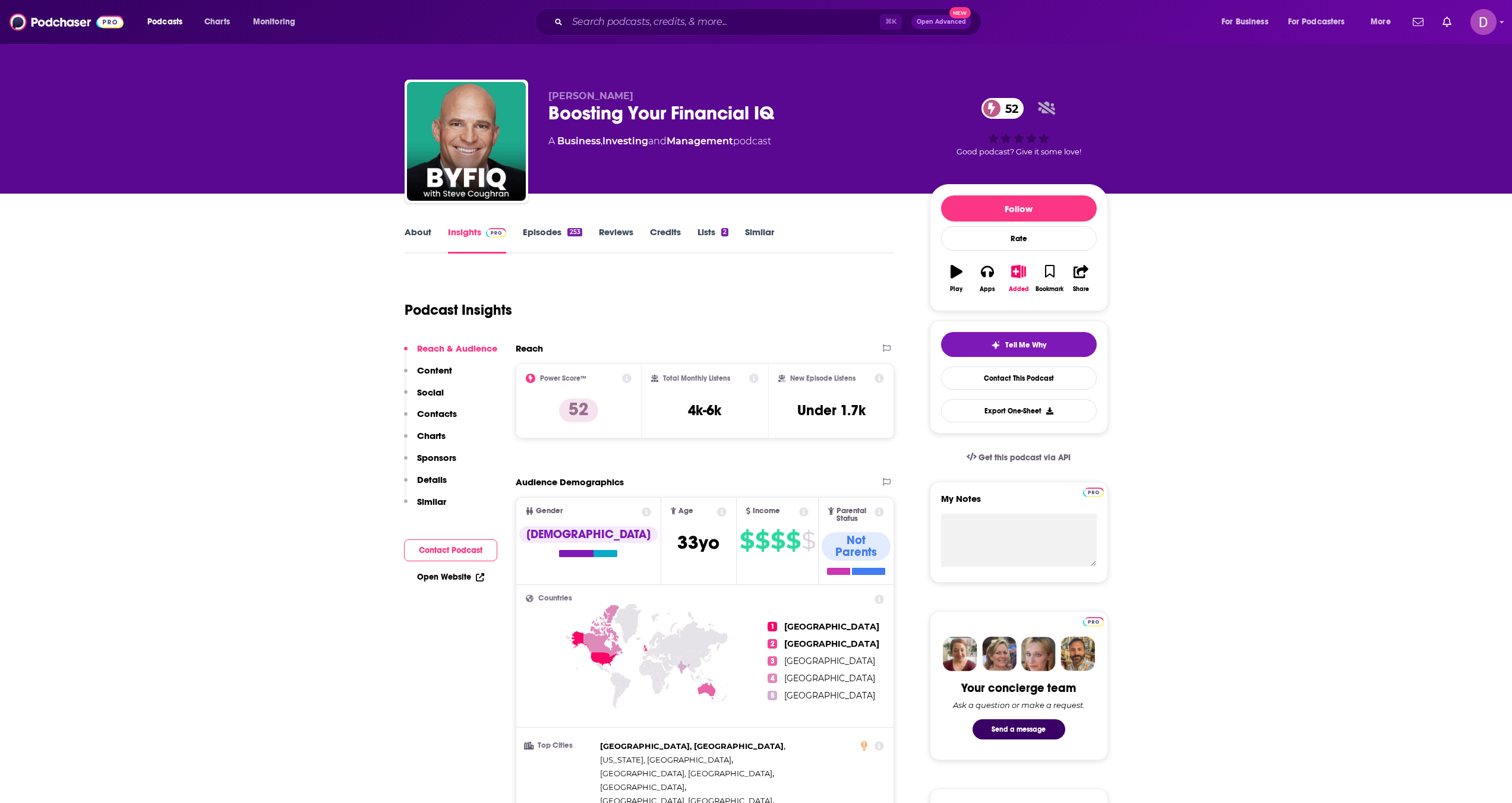
click at [424, 231] on link "About" at bounding box center [418, 240] width 27 height 27
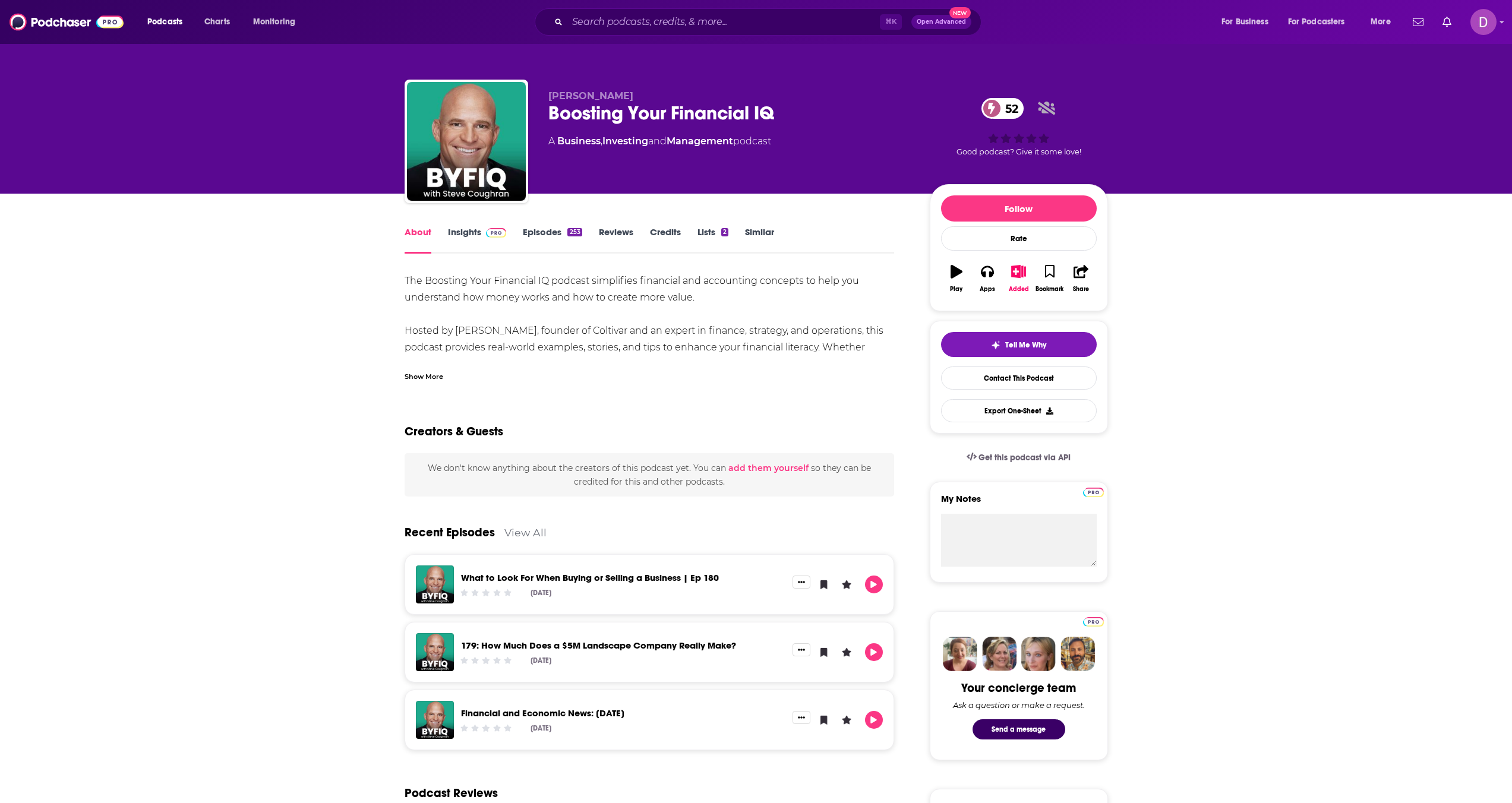
click at [425, 372] on div "Show More" at bounding box center [424, 376] width 38 height 11
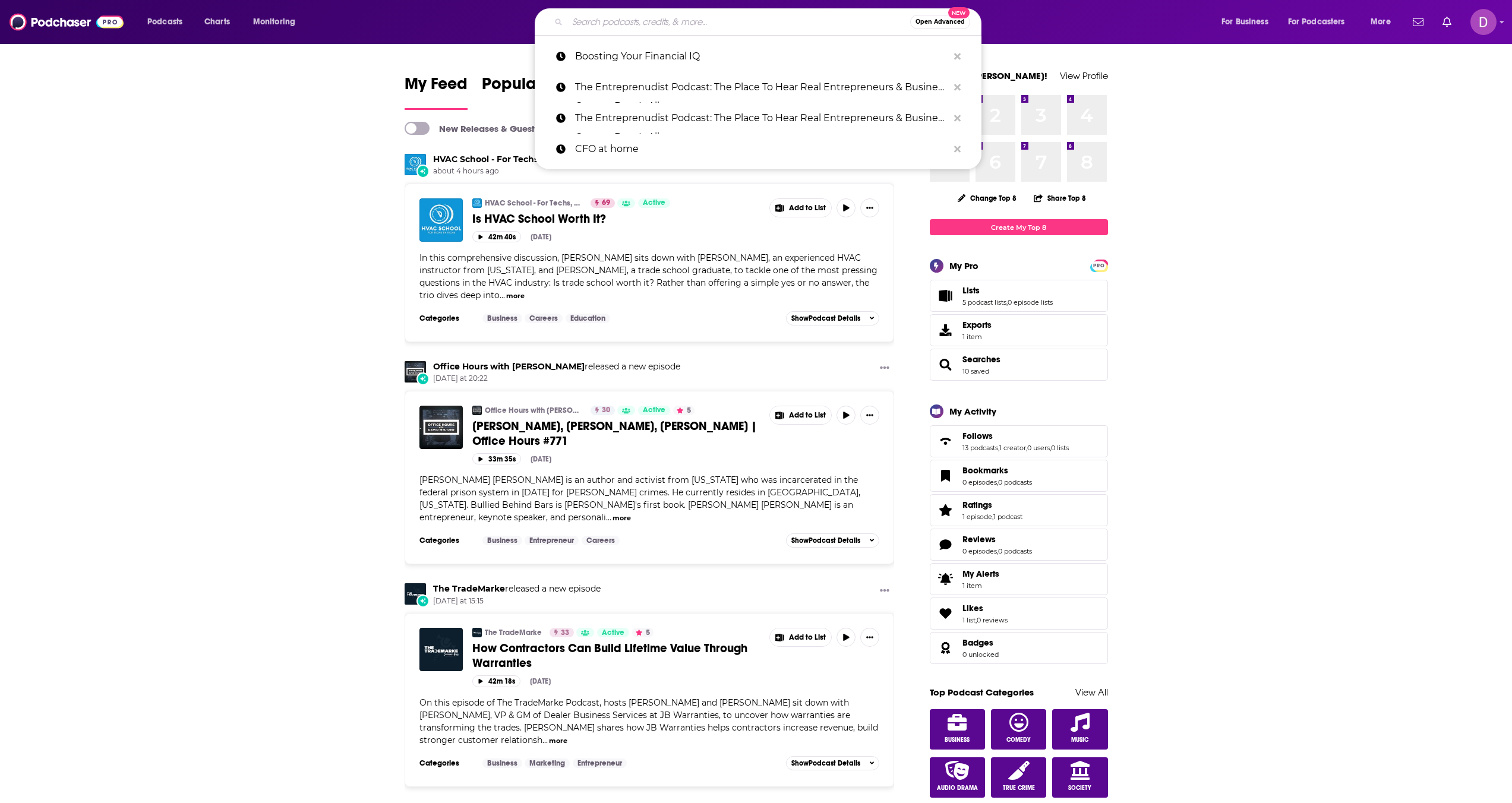
click at [672, 17] on input "Search podcasts, credits, & more..." at bounding box center [739, 22] width 343 height 19
paste input "A Modern Nonprofit Podcast"
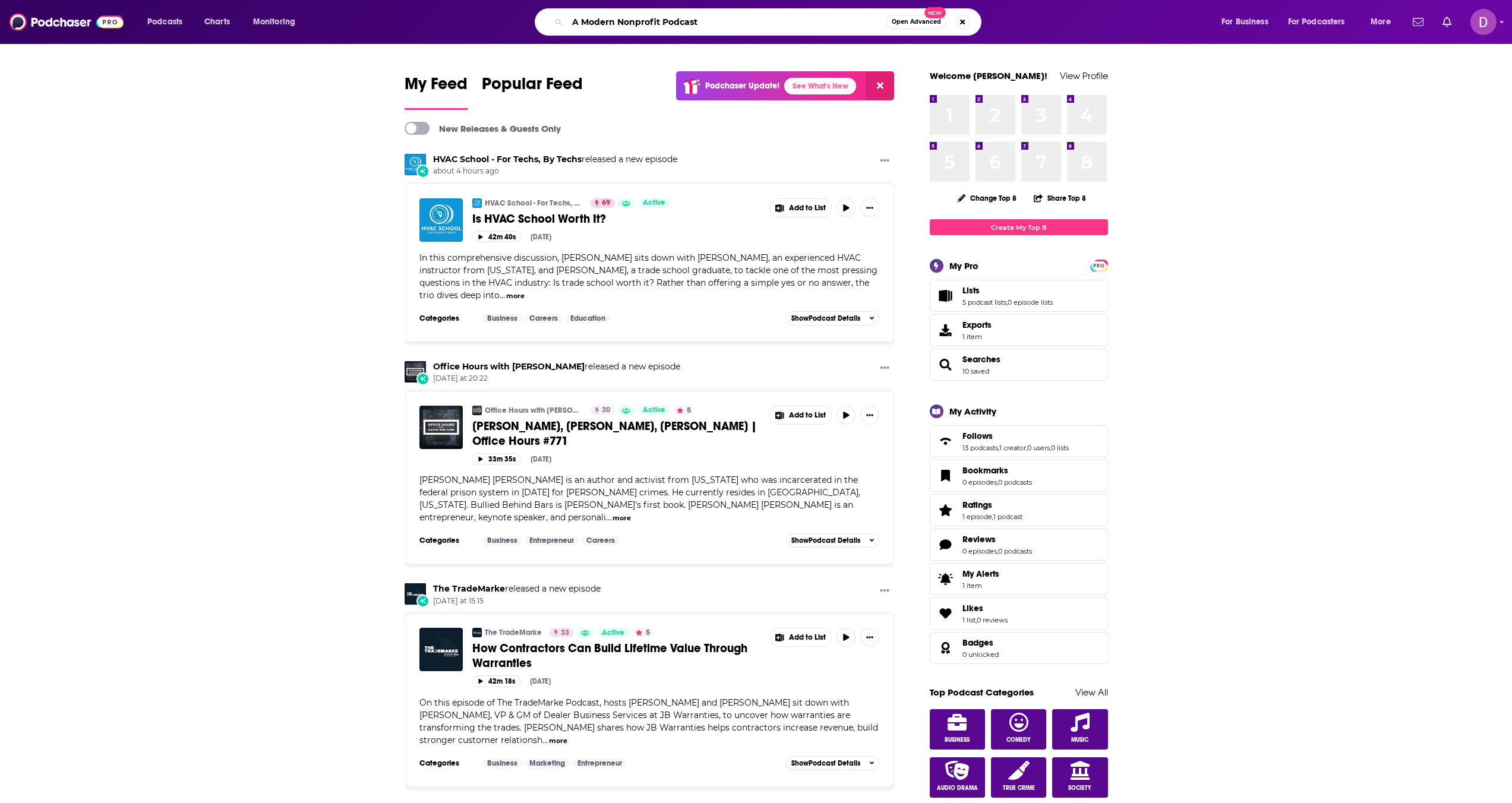
type input "A Modern Nonprofit Podcast"
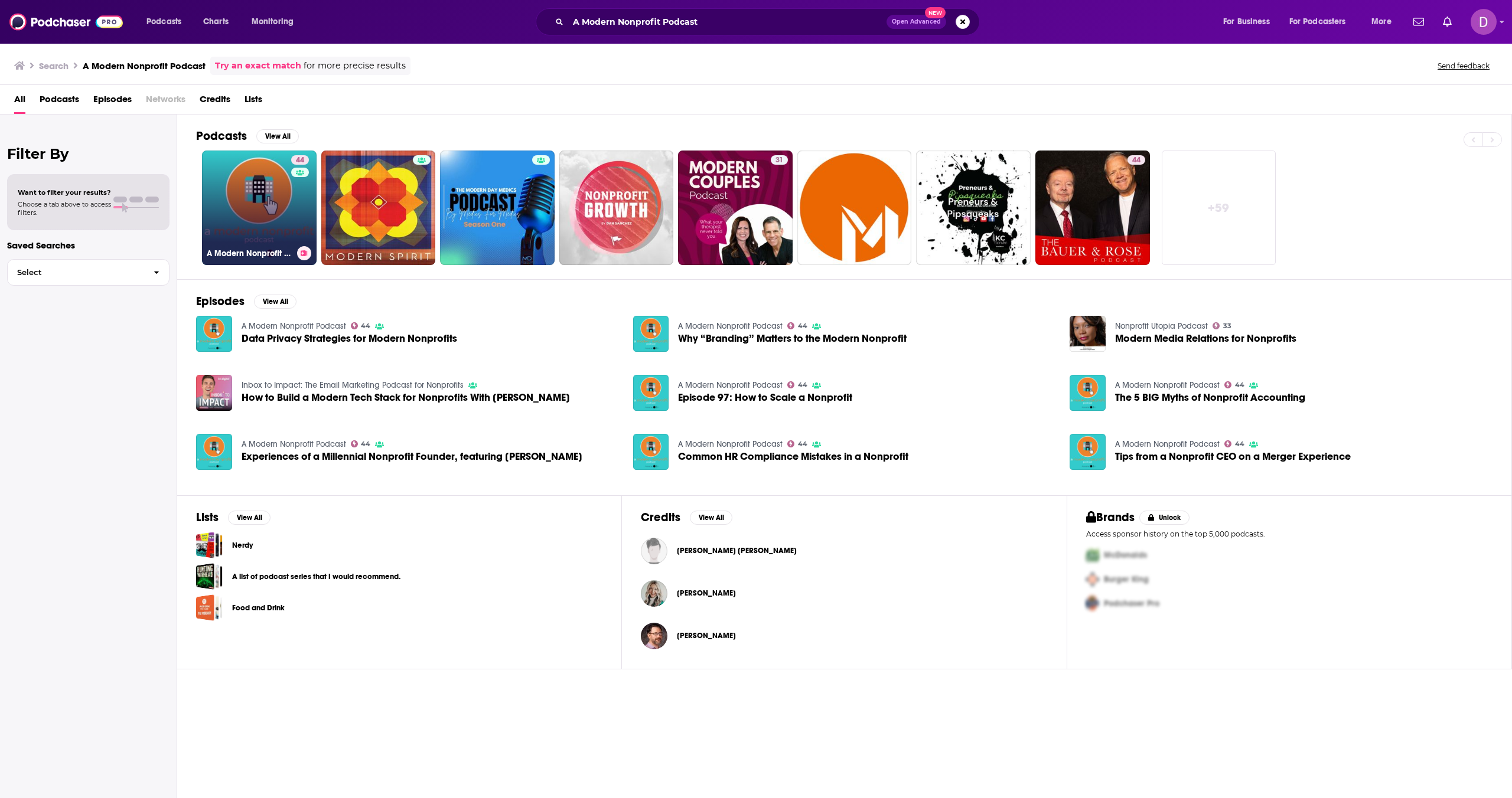
click at [288, 219] on link "44 A Modern Nonprofit Podcast" at bounding box center [259, 208] width 114 height 114
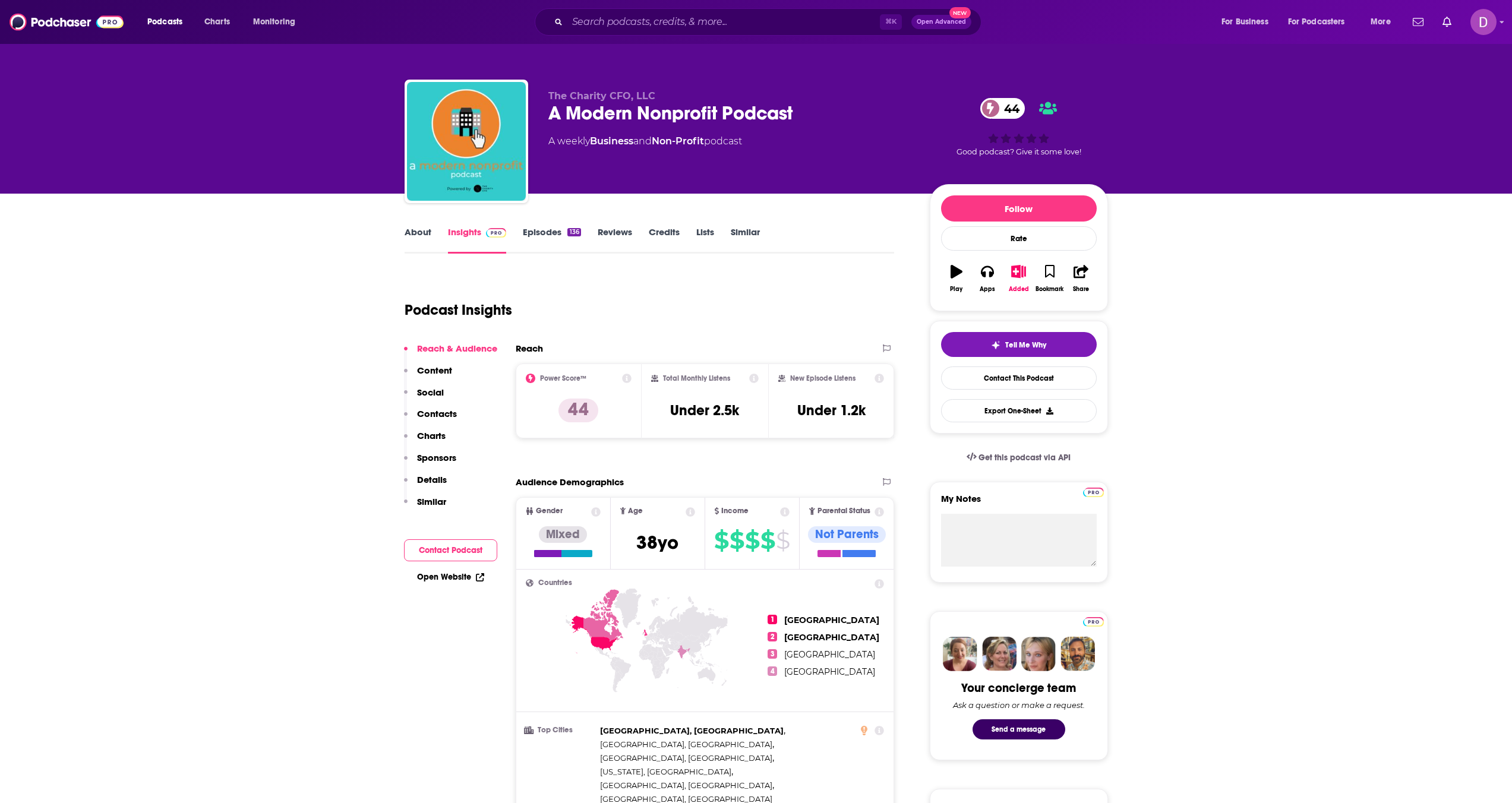
click at [421, 234] on link "About" at bounding box center [418, 240] width 27 height 27
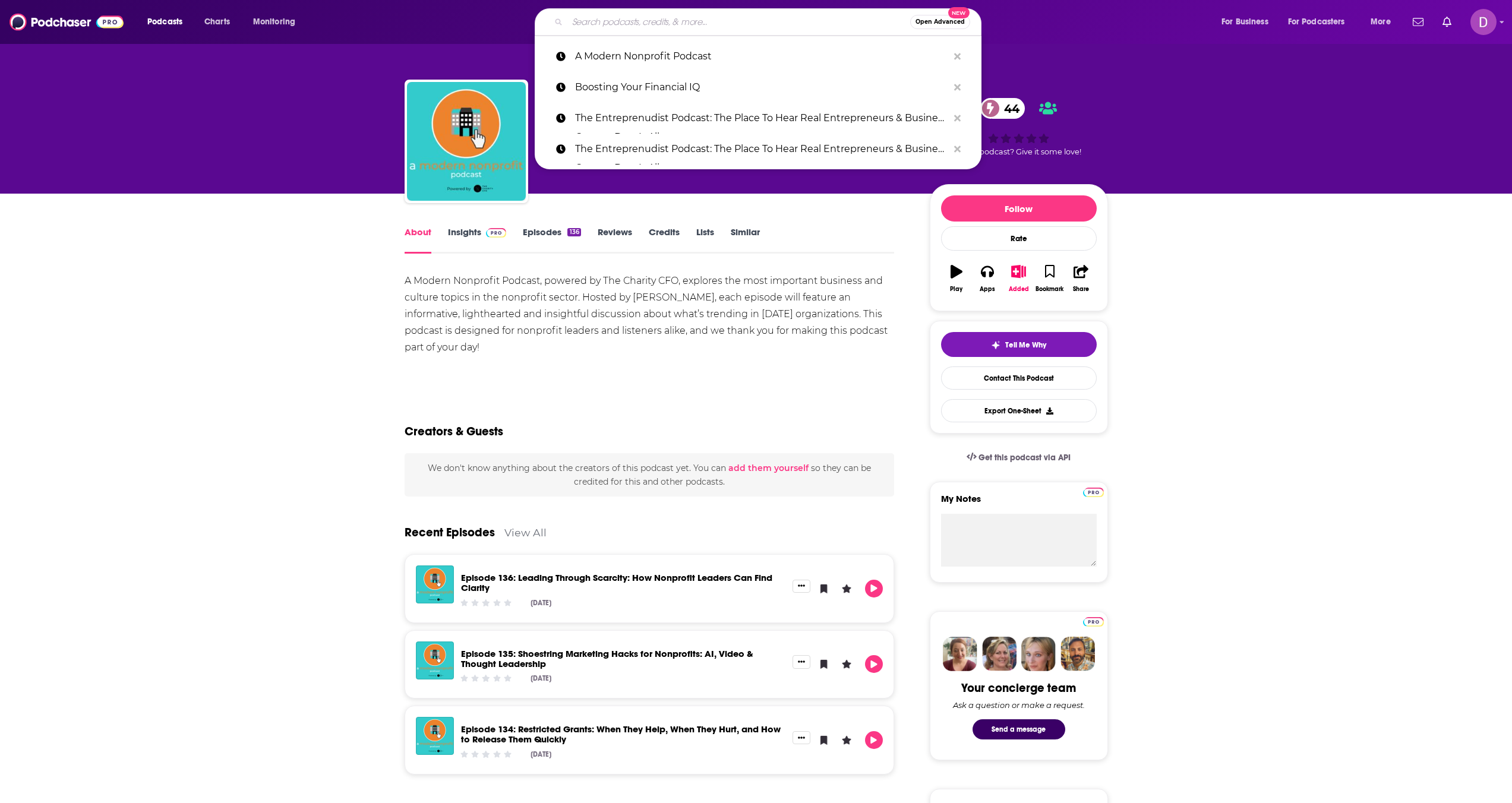
click at [586, 23] on input "Search podcasts, credits, & more..." at bounding box center [739, 22] width 343 height 19
paste input "The Modern CPA Success Show"
type input "The Modern CPA Success Show"
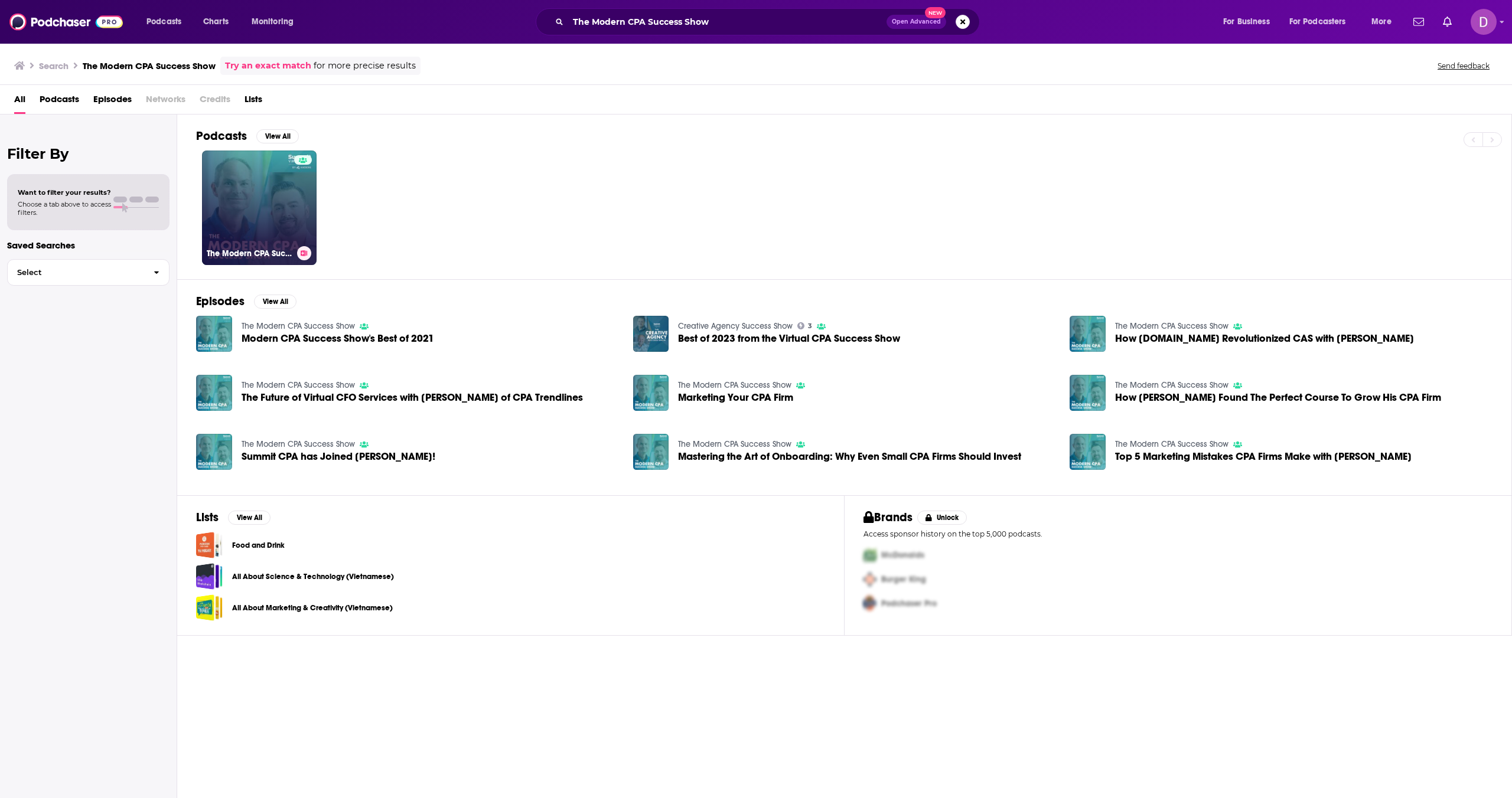
click at [265, 225] on link "The Modern CPA Success Show" at bounding box center [259, 208] width 114 height 114
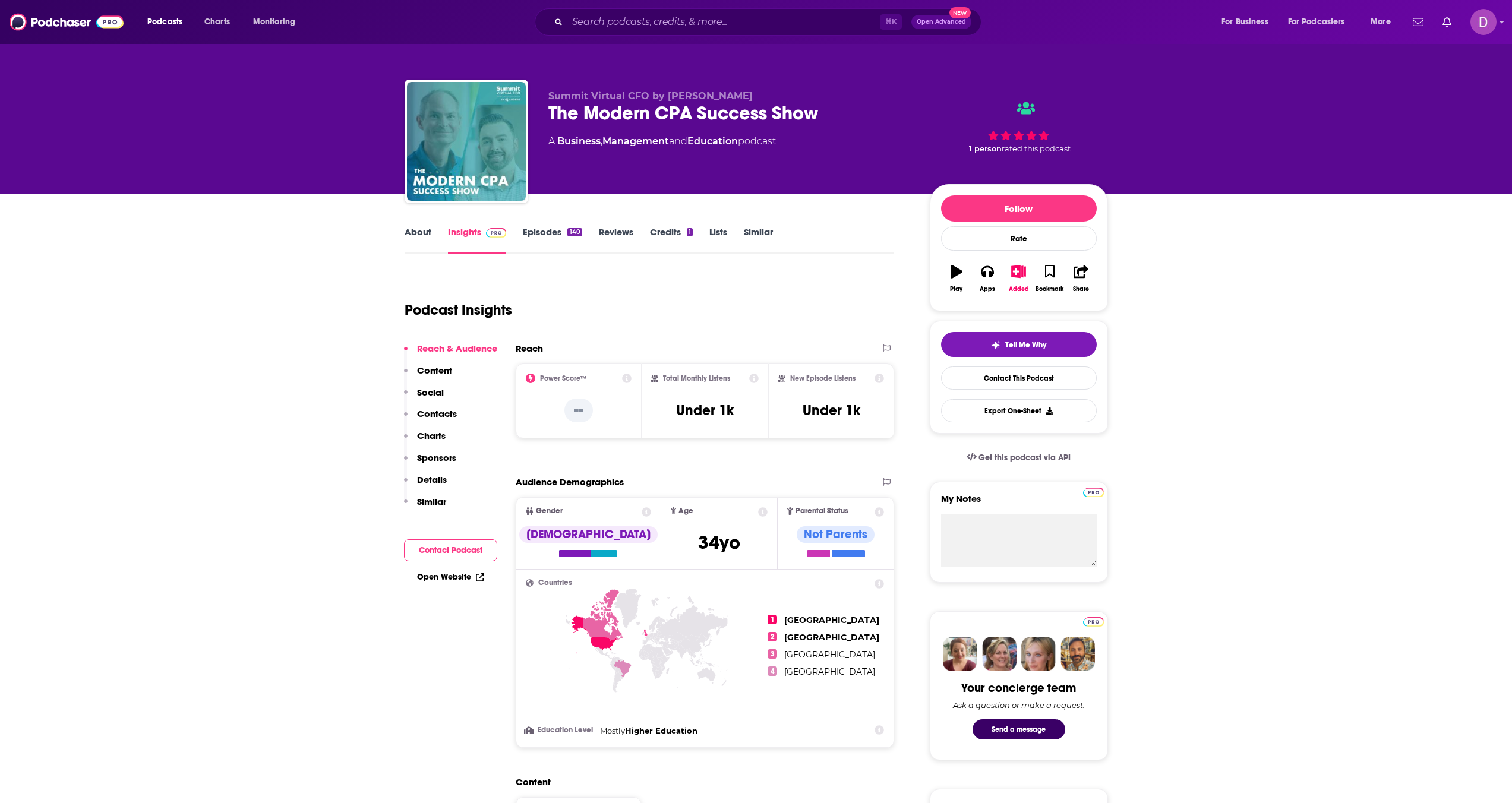
click at [407, 232] on link "About" at bounding box center [418, 240] width 27 height 27
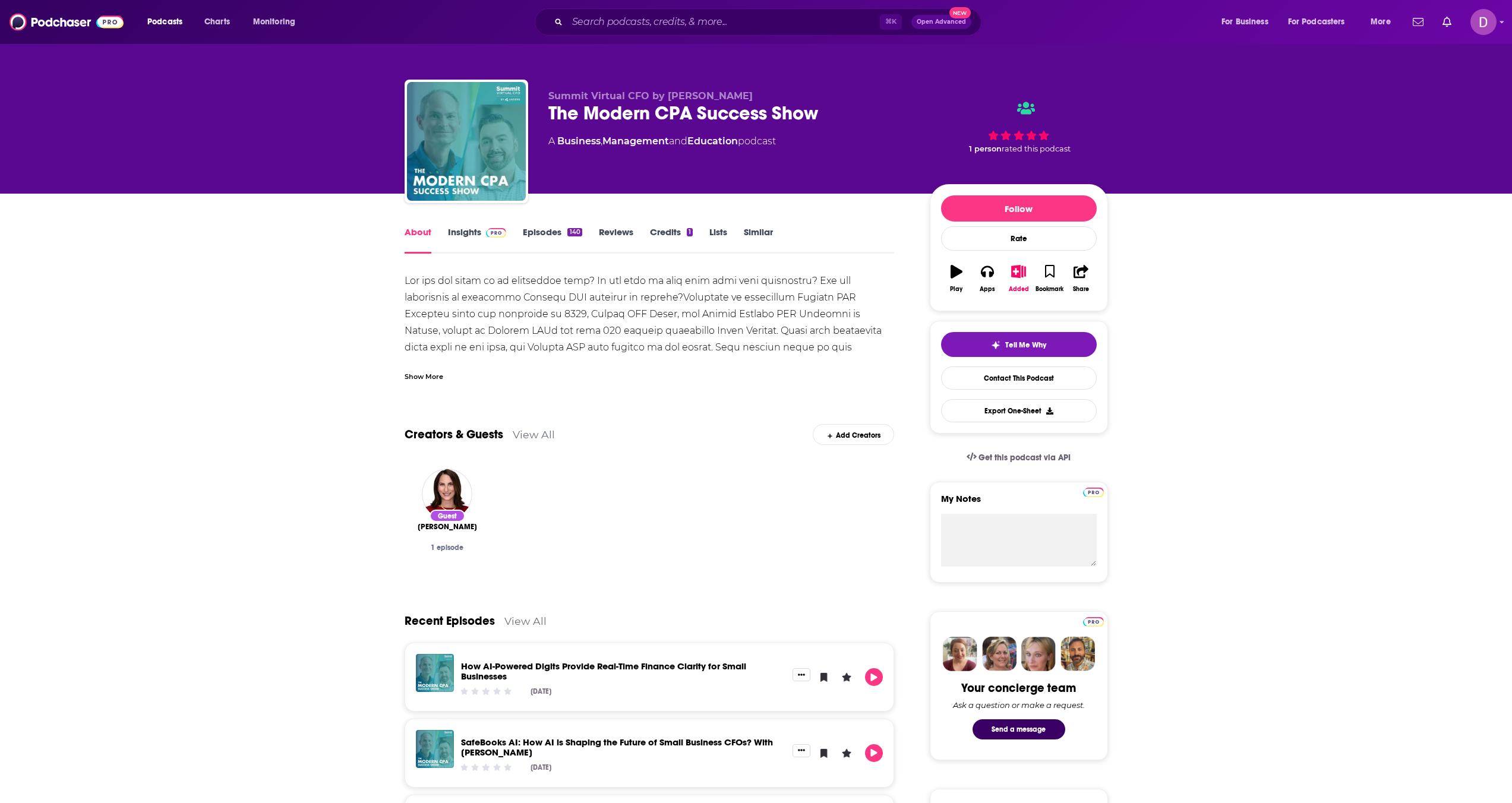
click at [424, 375] on div "Show More" at bounding box center [424, 376] width 38 height 11
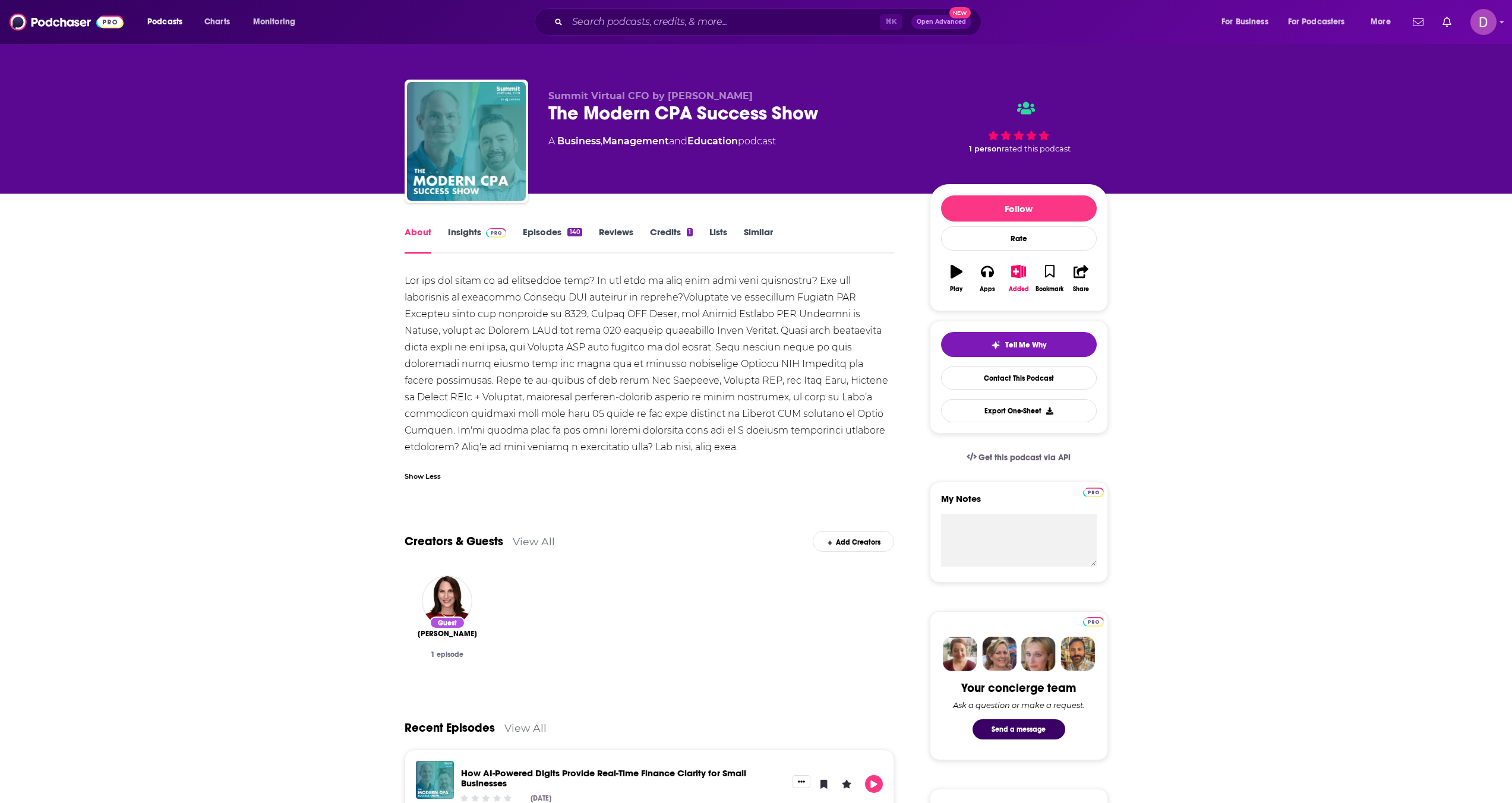
click at [435, 380] on div at bounding box center [650, 364] width 490 height 183
drag, startPoint x: 434, startPoint y: 380, endPoint x: 450, endPoint y: 383, distance: 16.3
click at [450, 383] on div at bounding box center [650, 364] width 490 height 183
drag, startPoint x: 432, startPoint y: 380, endPoint x: 500, endPoint y: 385, distance: 68.2
click at [500, 385] on div at bounding box center [650, 364] width 490 height 183
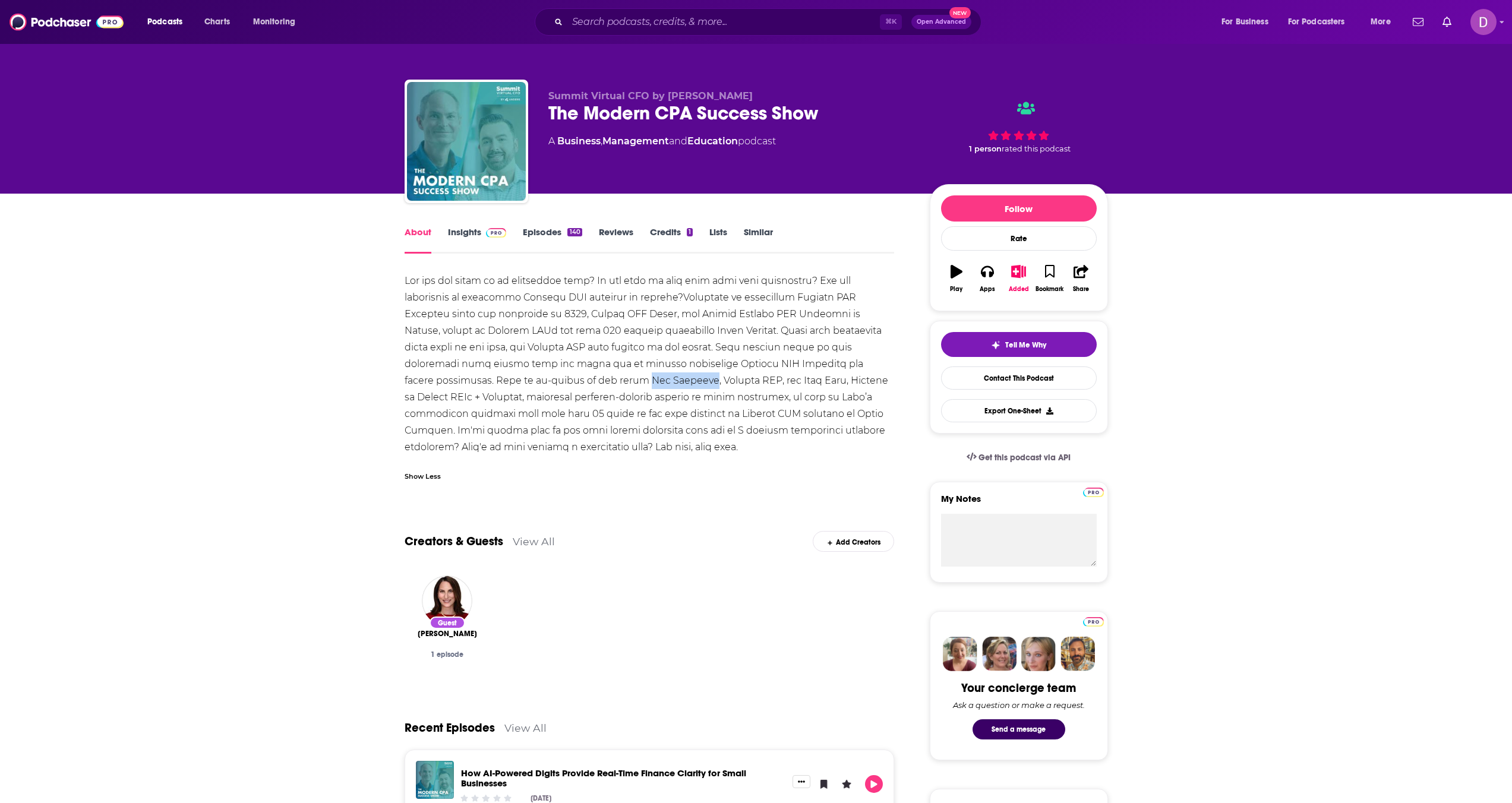
copy div "[PERSON_NAME]"
drag, startPoint x: 551, startPoint y: 112, endPoint x: 843, endPoint y: 124, distance: 292.2
click at [843, 124] on div "The Modern CPA Success Show" at bounding box center [730, 113] width 363 height 23
copy h1 "The Modern CPA Success Show"
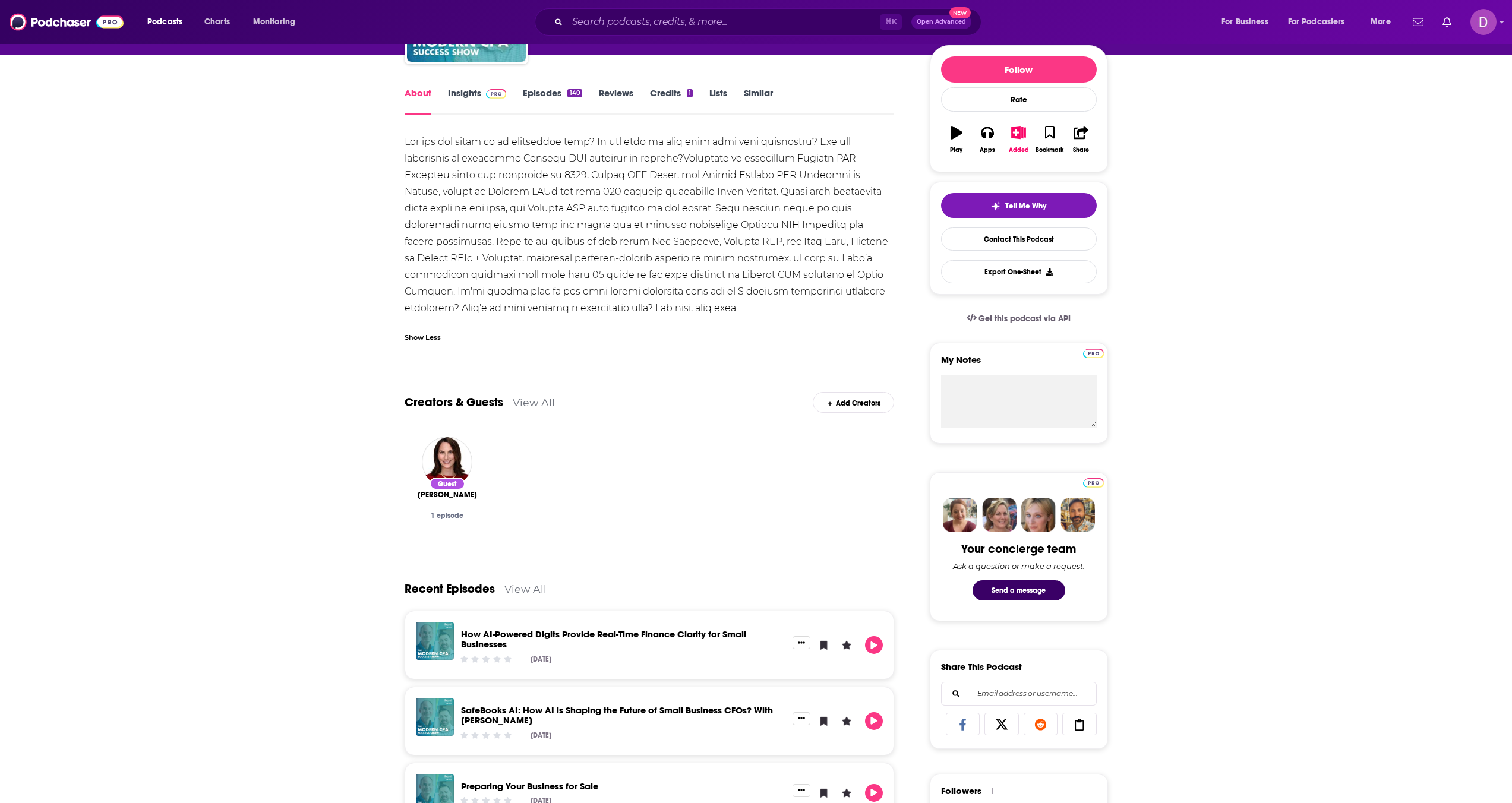
click at [545, 101] on link "Episodes 140" at bounding box center [552, 101] width 59 height 27
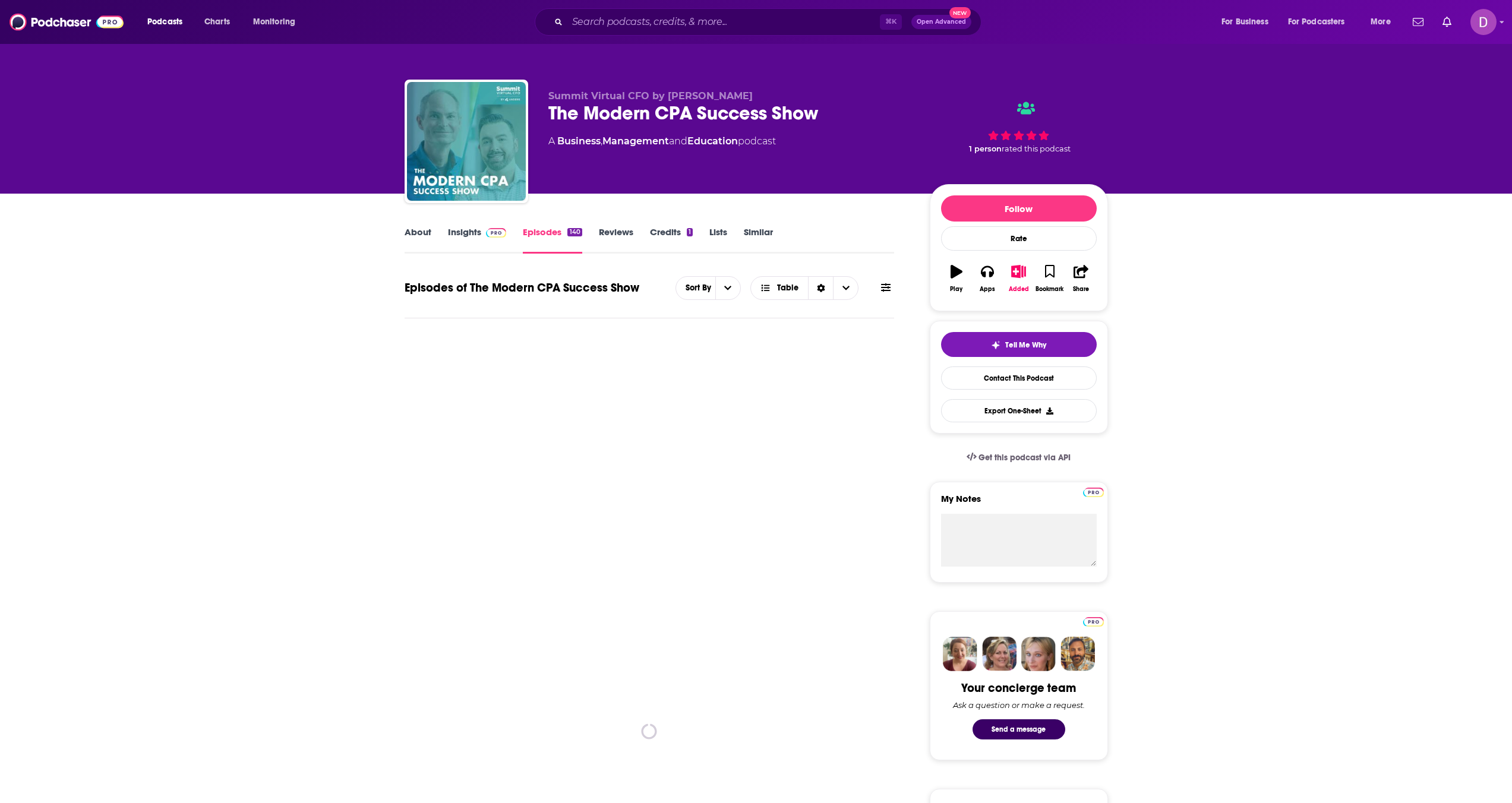
click at [465, 234] on link "Insights" at bounding box center [477, 240] width 59 height 27
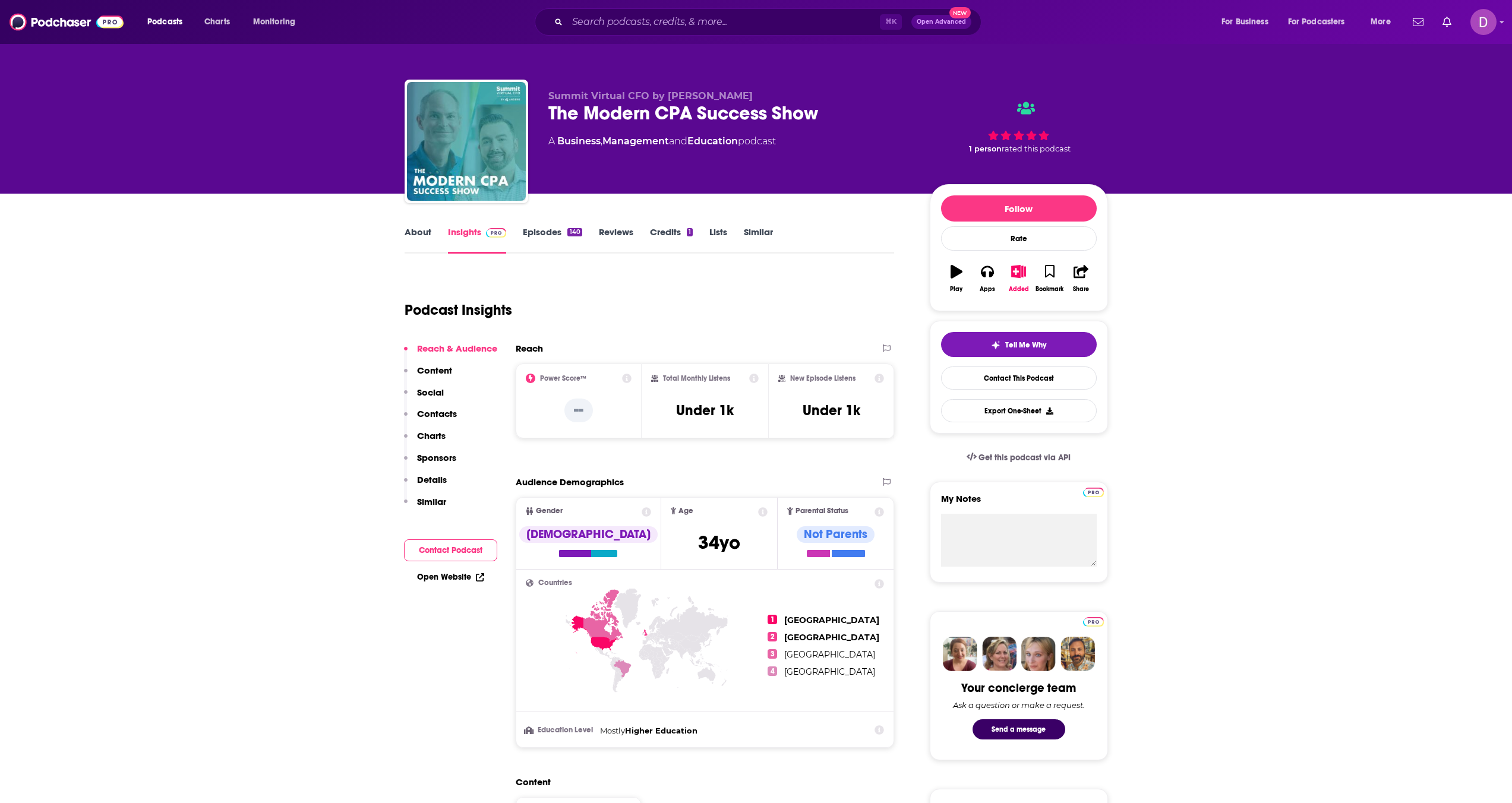
click at [425, 236] on link "About" at bounding box center [418, 240] width 27 height 27
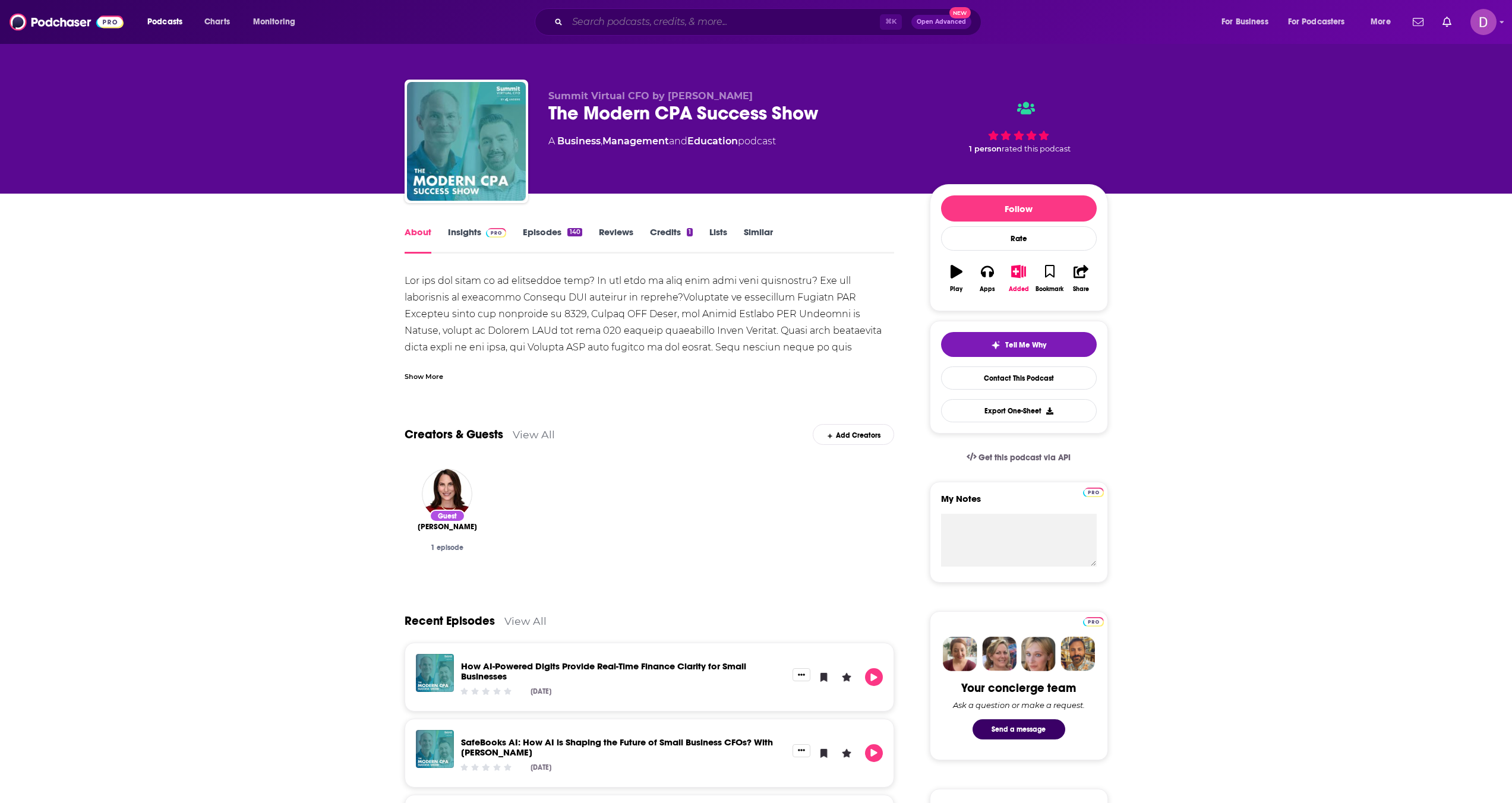
click at [651, 22] on input "Search podcasts, credits, & more..." at bounding box center [724, 22] width 313 height 19
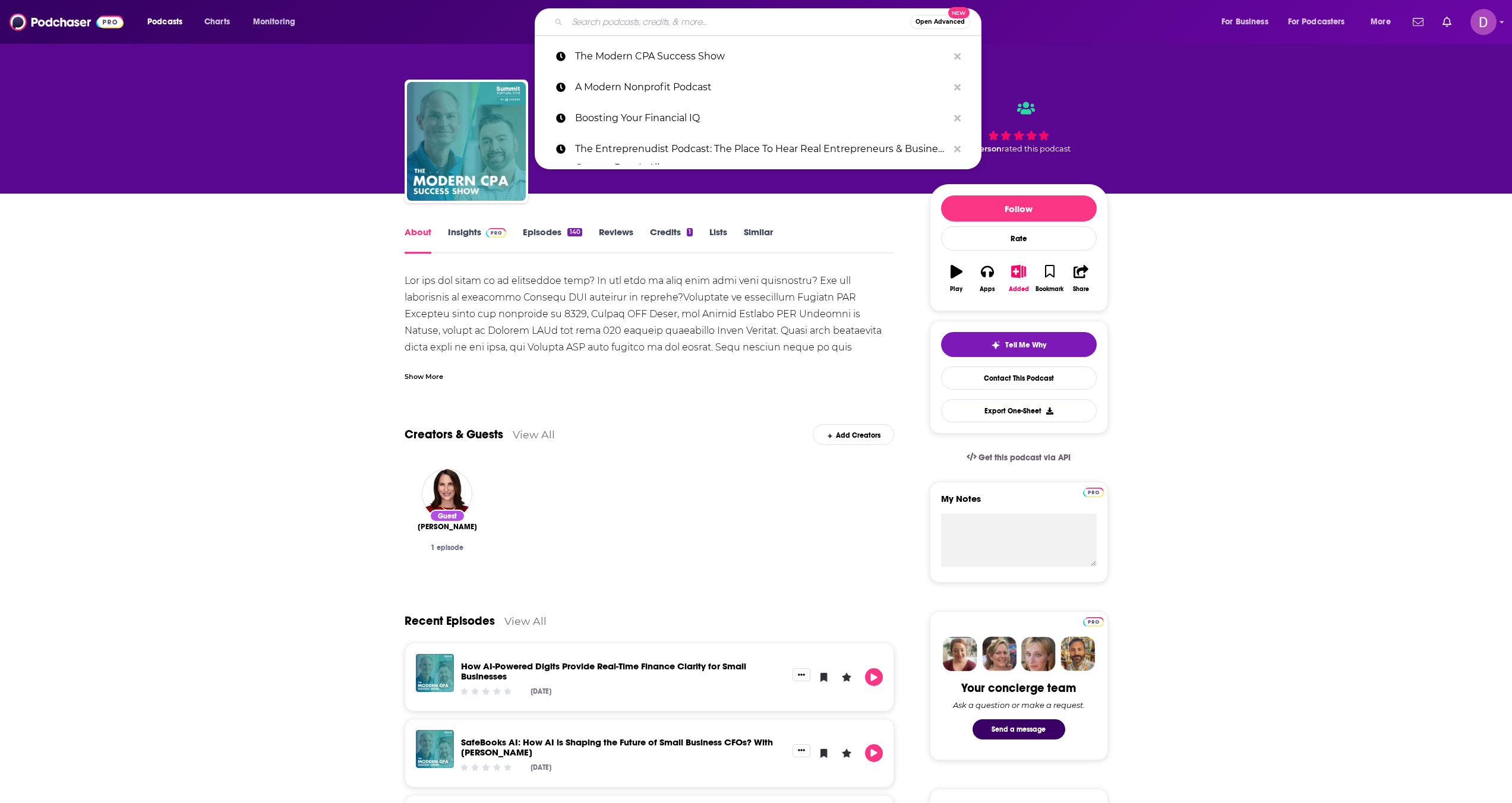
paste input "The Inventory Genius Podcast"
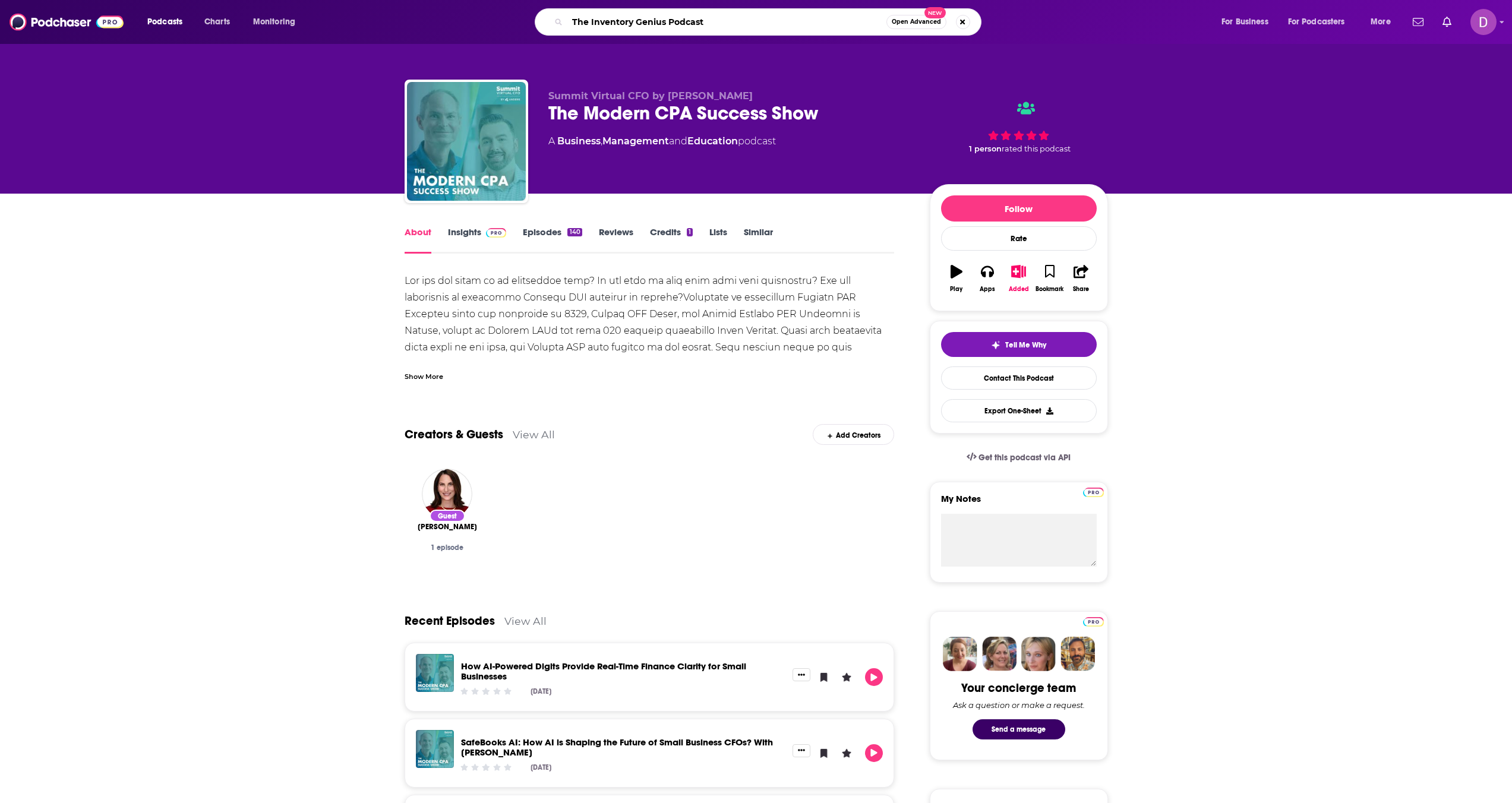
type input "The Inventory Genius Podcast"
click at [412, 368] on div "Show More" at bounding box center [650, 372] width 490 height 20
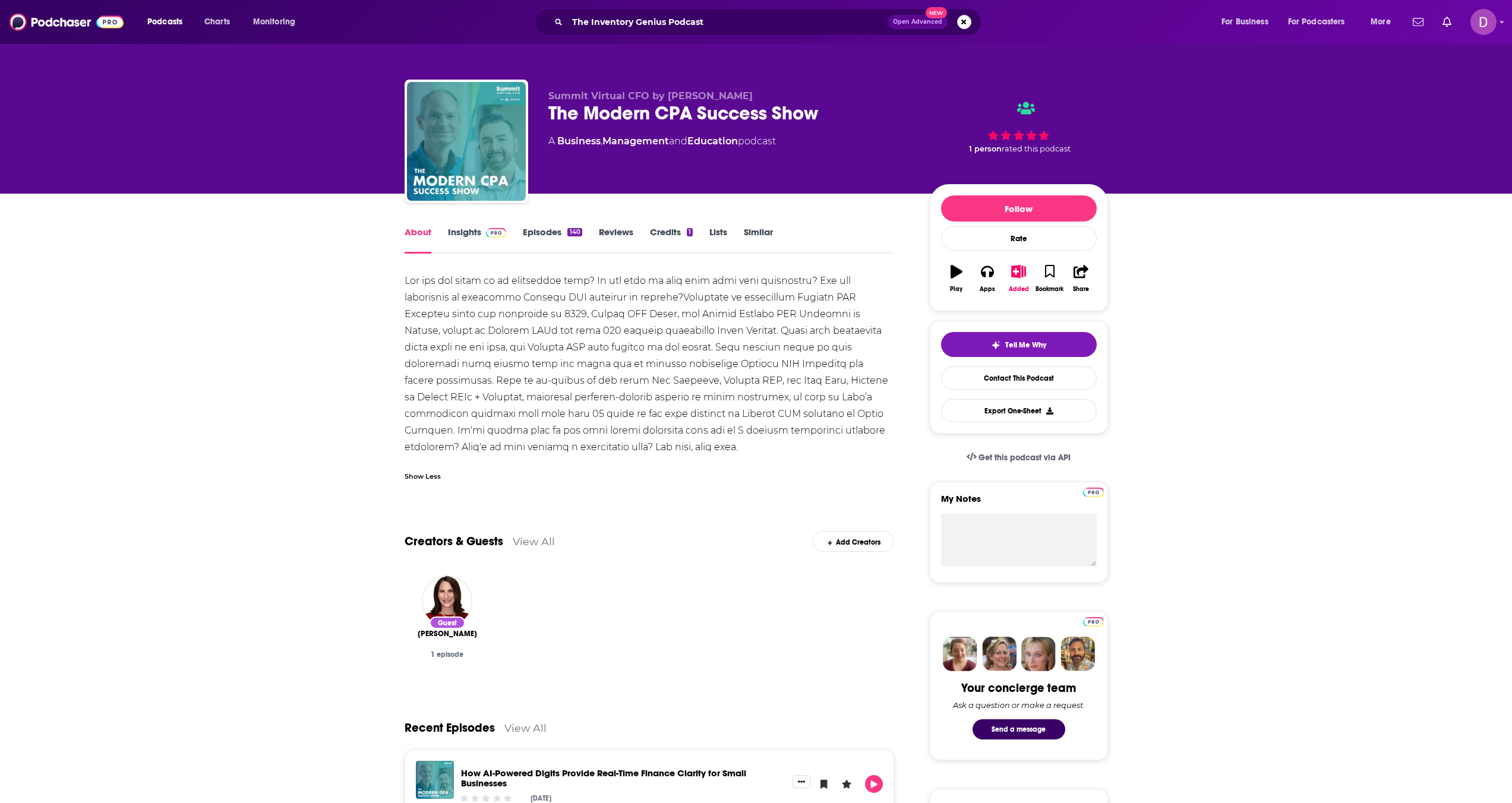
click at [551, 229] on link "Episodes 140" at bounding box center [552, 240] width 59 height 27
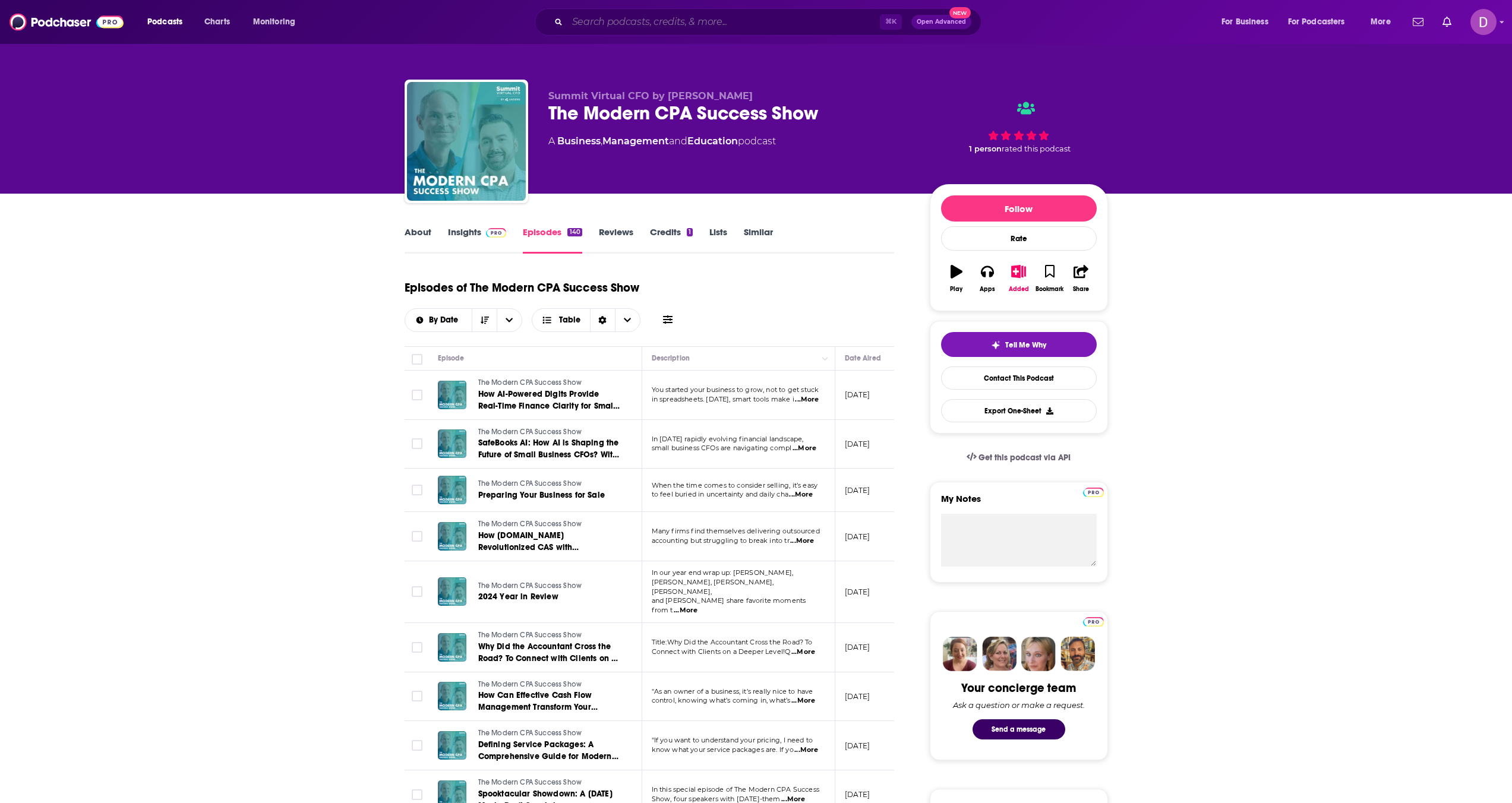
click at [585, 21] on input "Search podcasts, credits, & more..." at bounding box center [724, 22] width 313 height 19
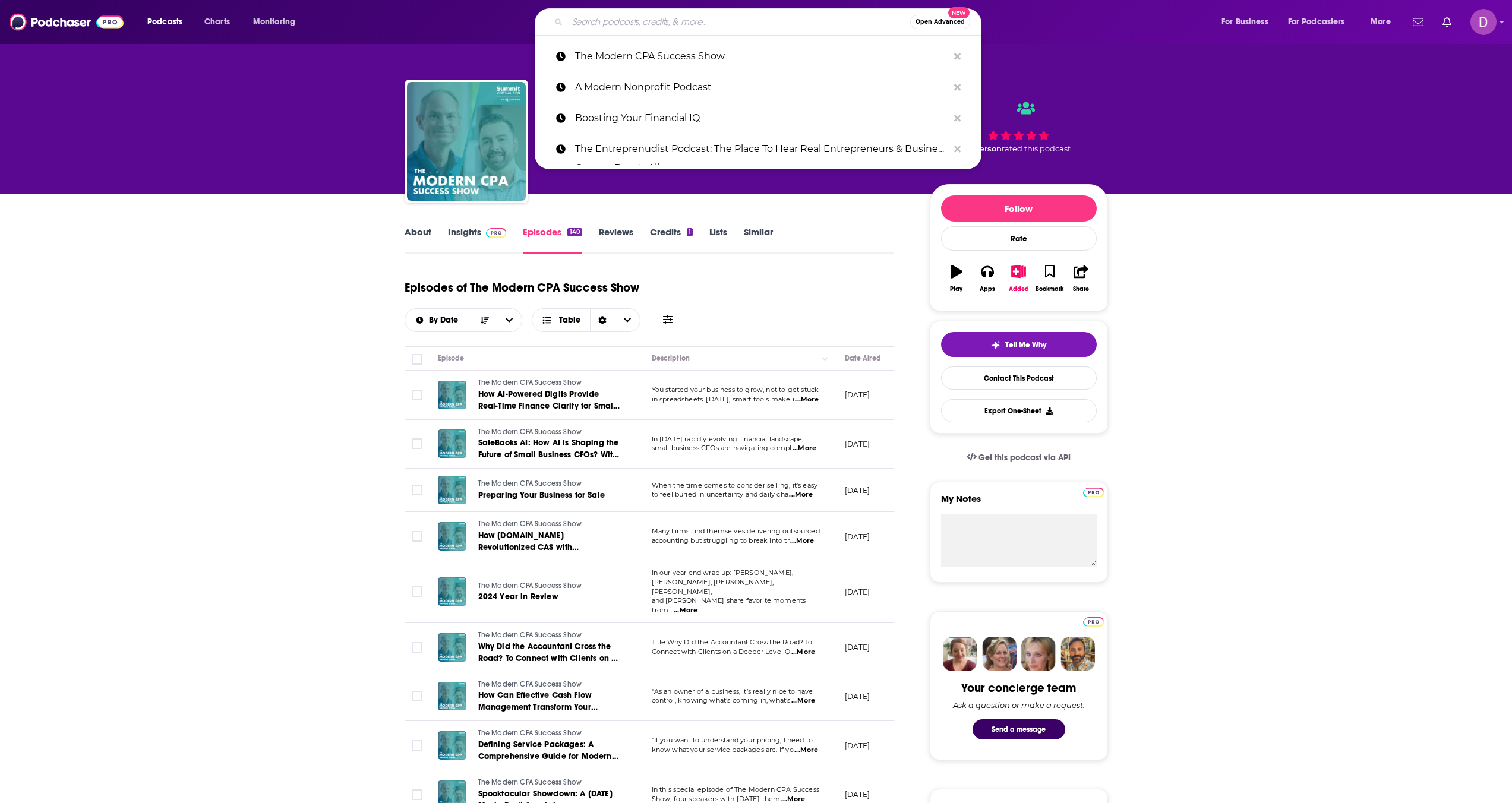
paste input "The Inventory Genius Podcast"
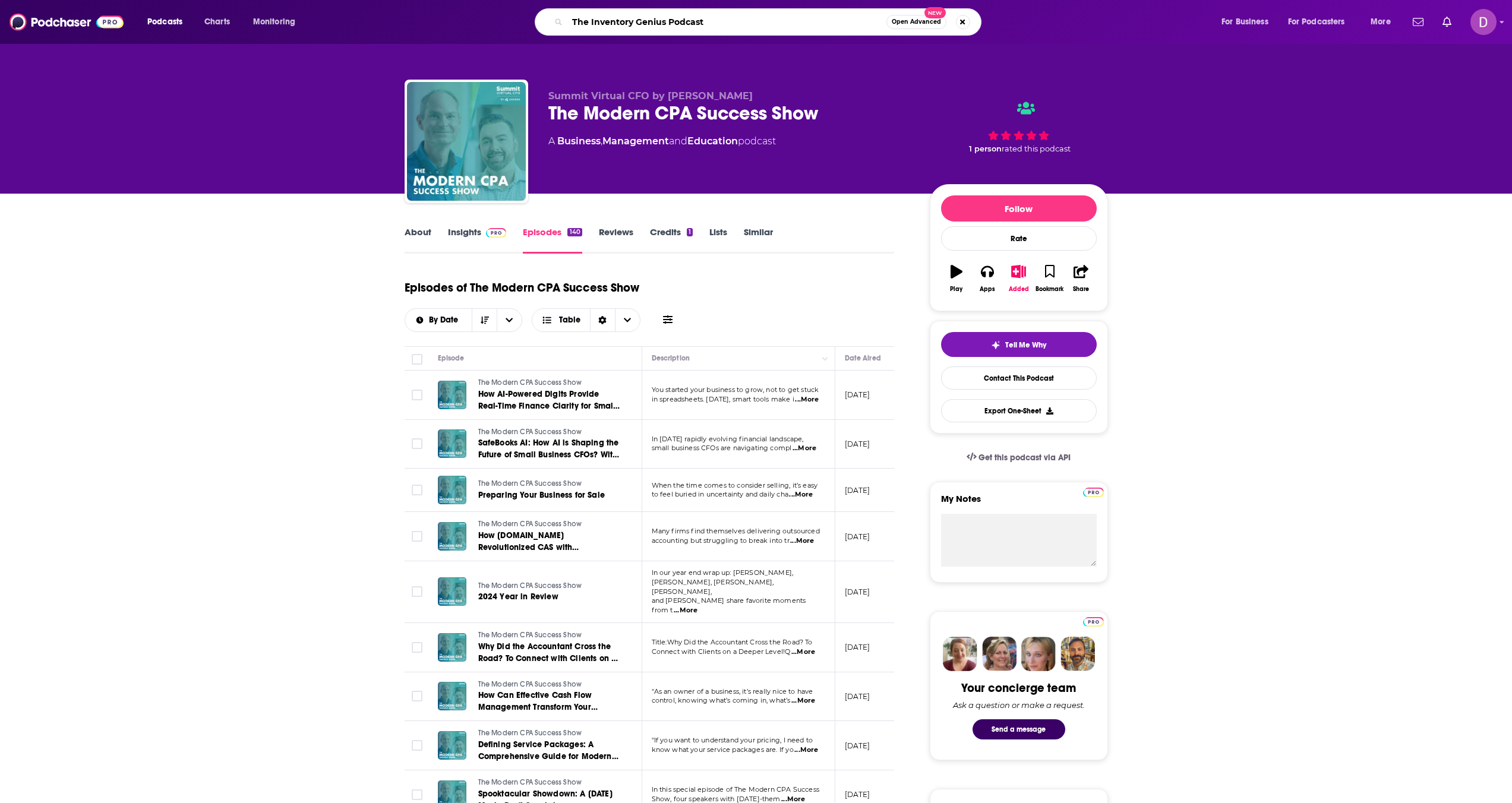
type input "The Inventory Genius Podcast\"
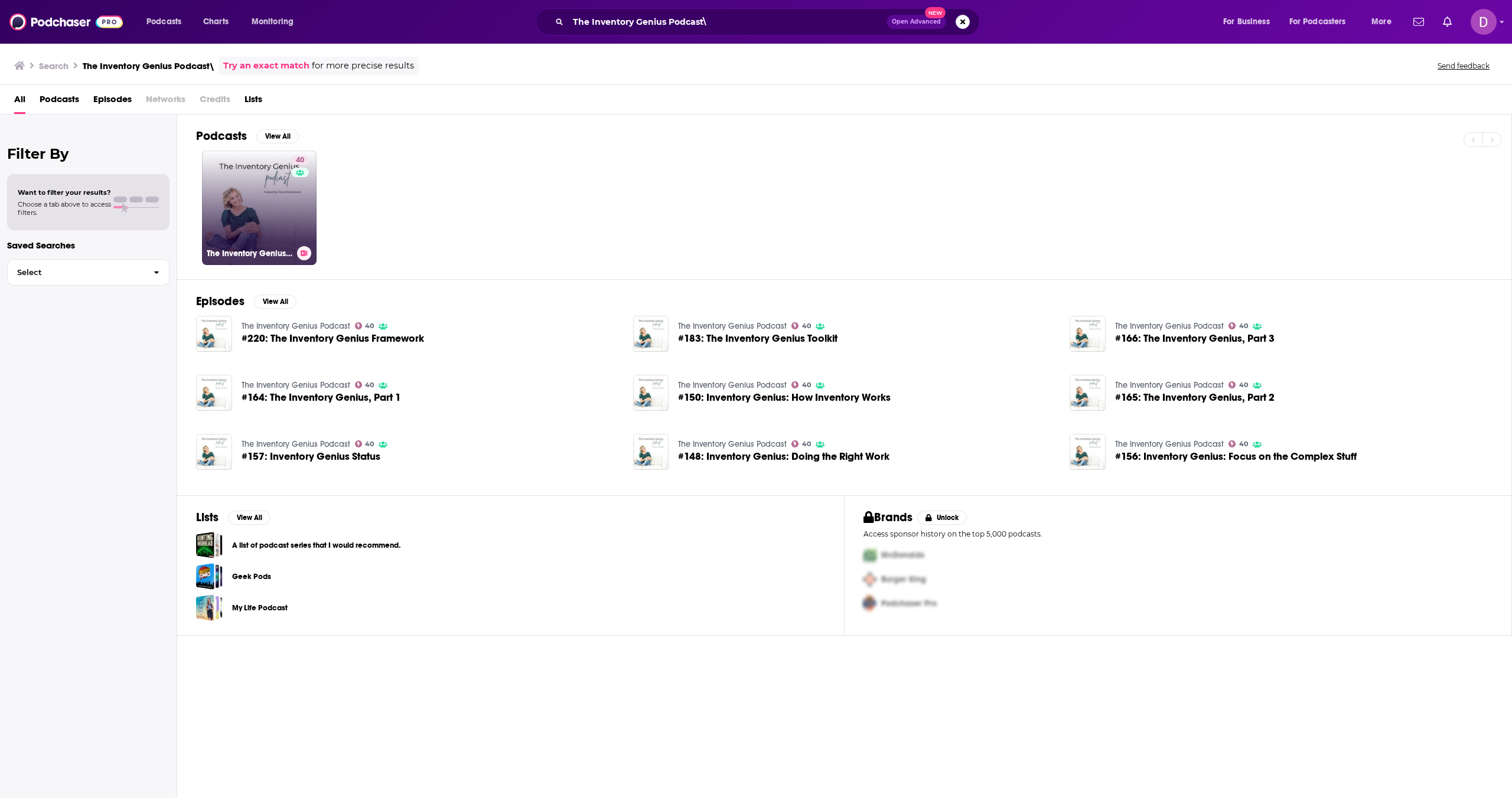
click at [259, 185] on link "40 The Inventory Genius Podcast" at bounding box center [259, 208] width 114 height 114
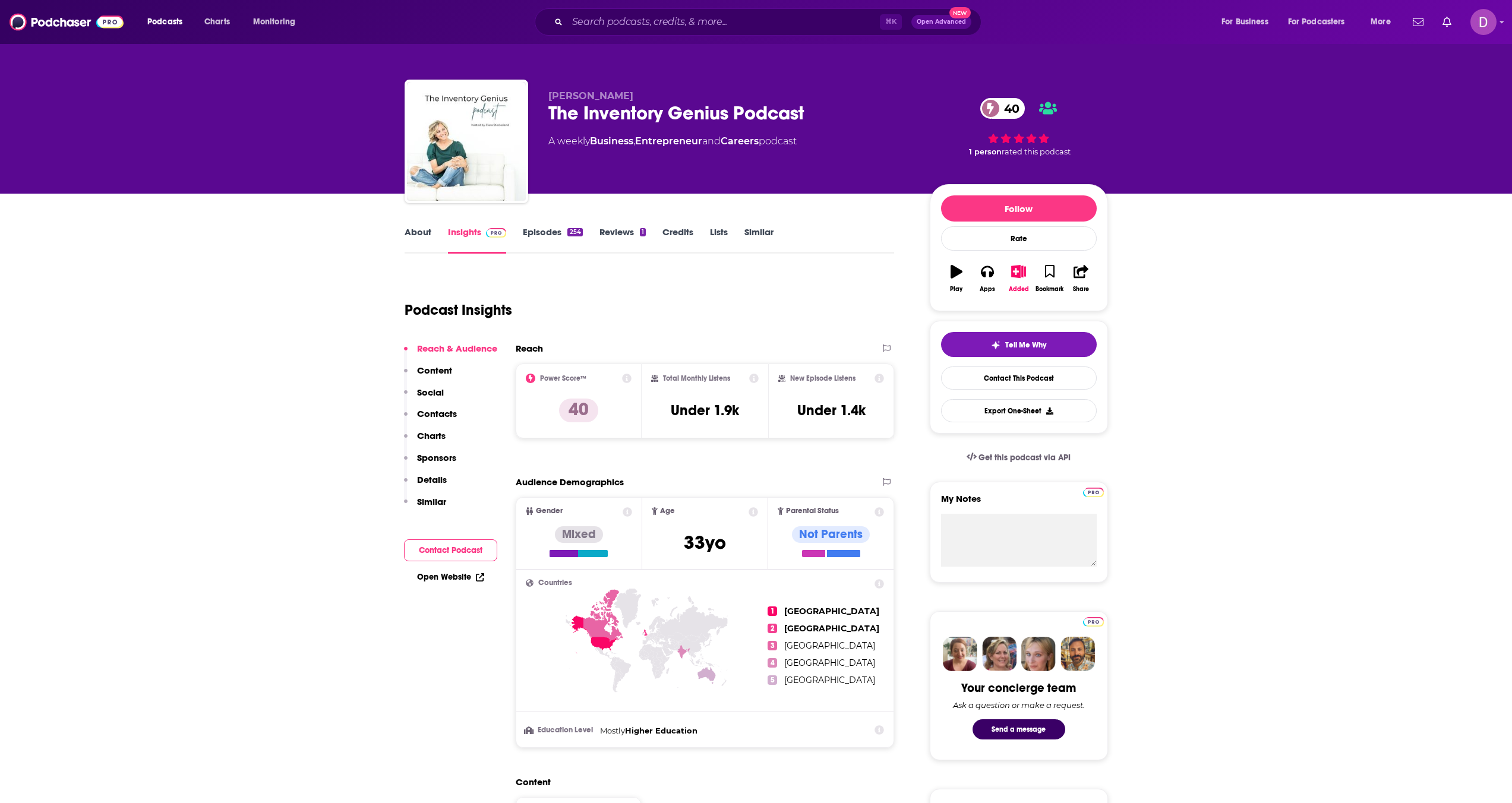
click at [425, 238] on link "About" at bounding box center [418, 240] width 27 height 27
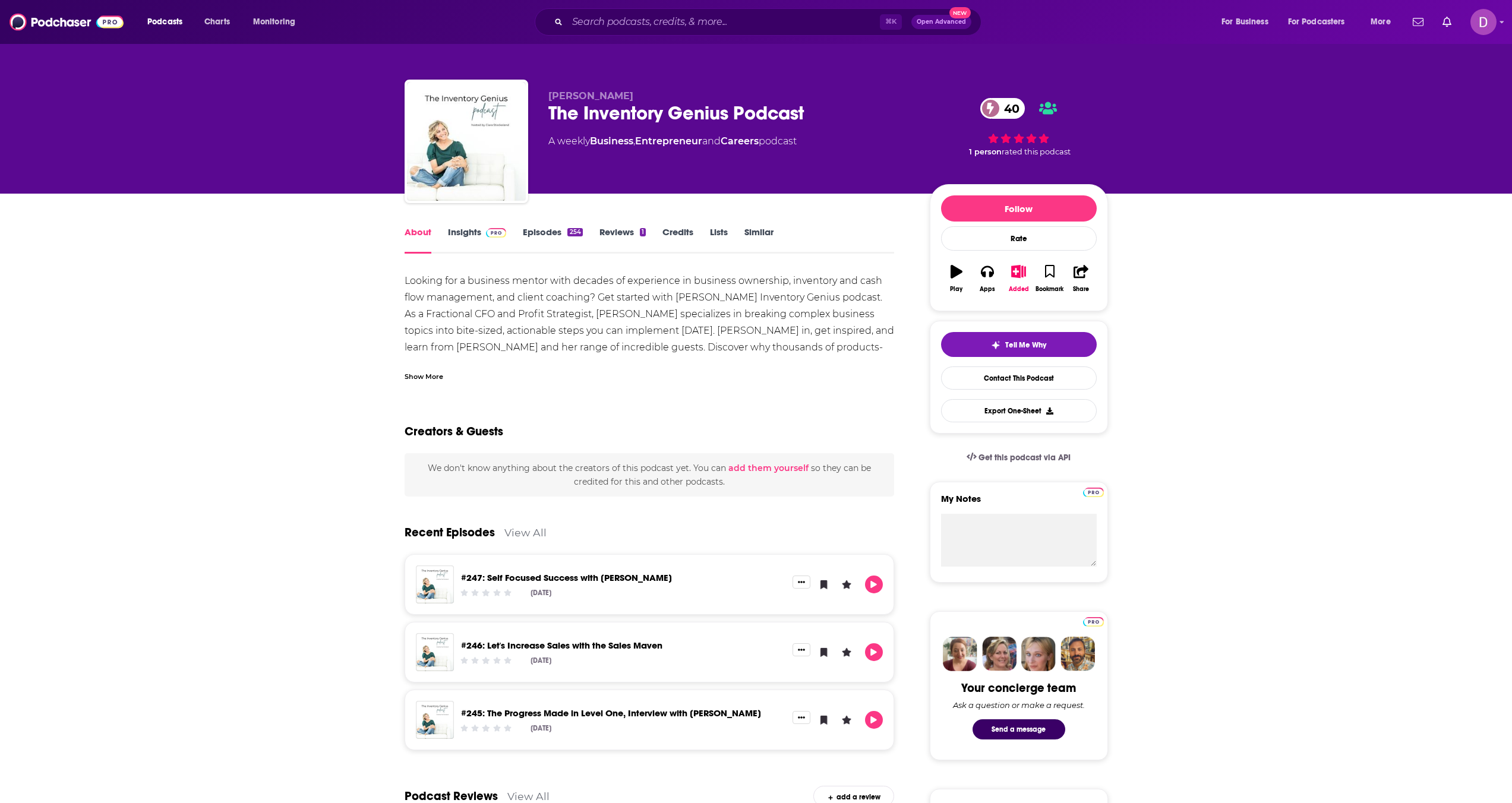
click at [440, 364] on div "Show More" at bounding box center [650, 372] width 490 height 20
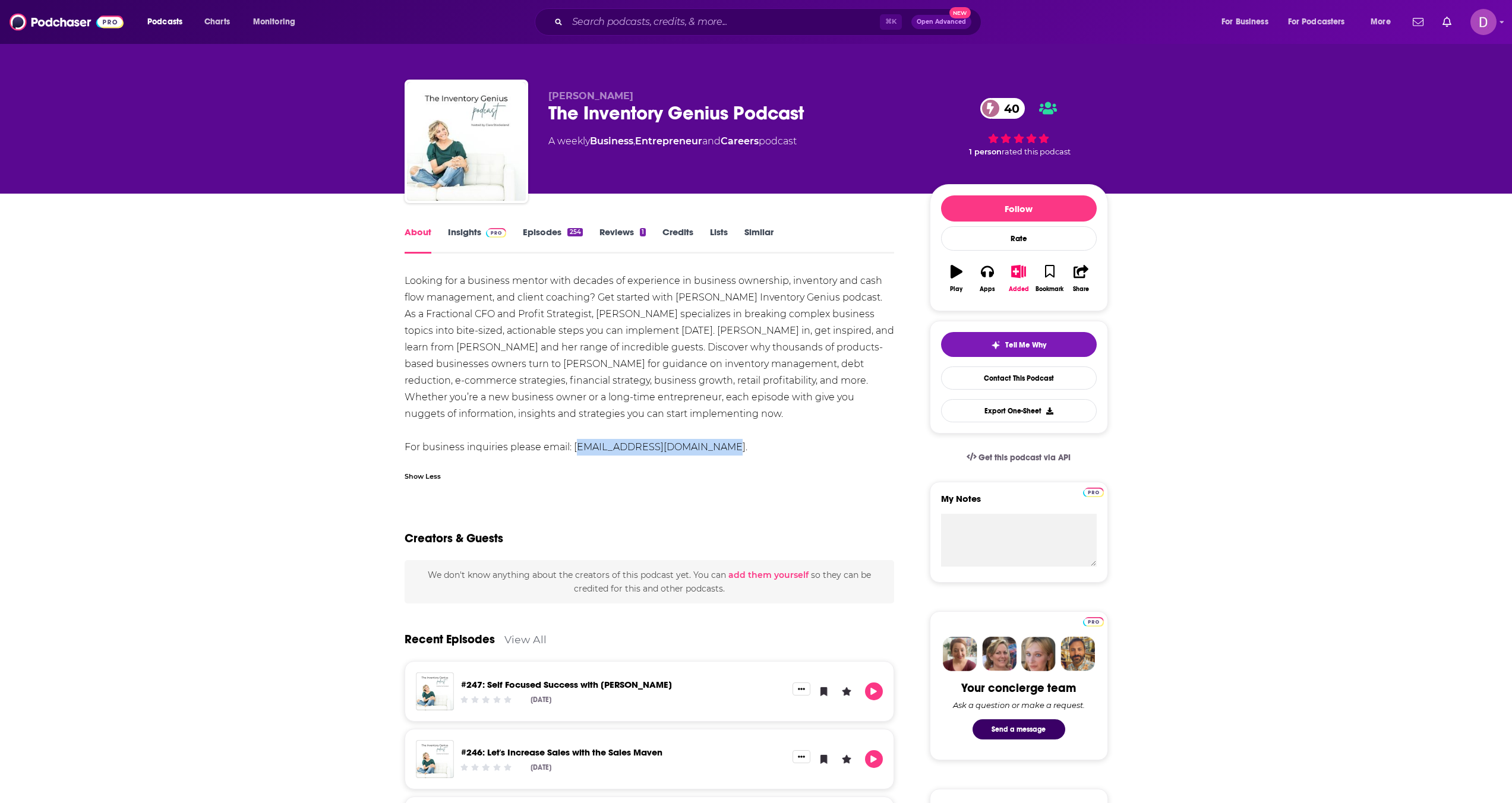
drag, startPoint x: 573, startPoint y: 447, endPoint x: 714, endPoint y: 448, distance: 141.0
click at [714, 448] on div "Looking for a business mentor with decades of experience in business ownership,…" at bounding box center [650, 364] width 490 height 183
copy div "[EMAIL_ADDRESS][DOMAIN_NAME]."
